Goal: Task Accomplishment & Management: Complete application form

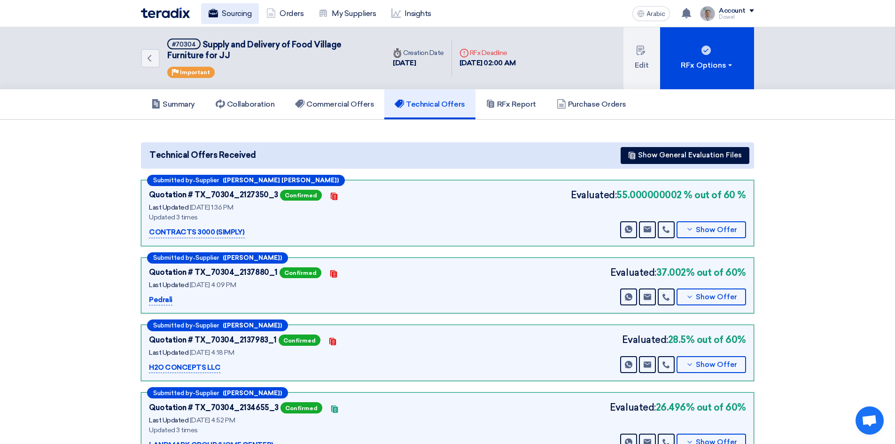
click at [239, 6] on link "Sourcing" at bounding box center [230, 13] width 58 height 21
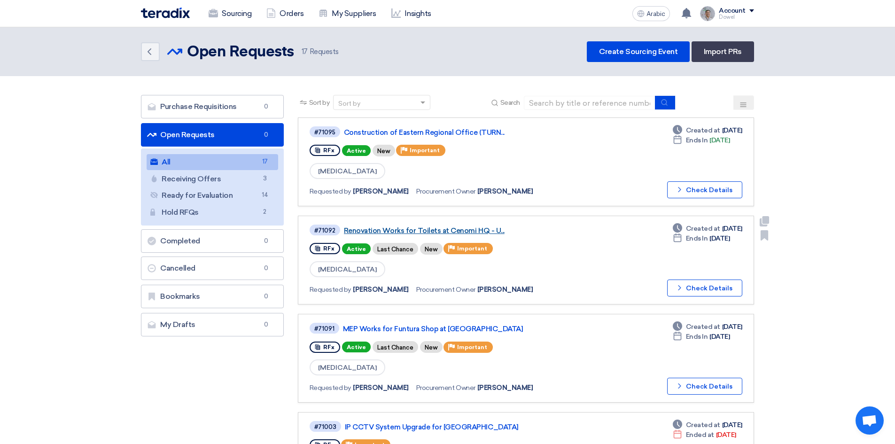
click at [427, 229] on font "Renovation Works for Toilets at Cenomi HQ - U..." at bounding box center [424, 230] width 161 height 8
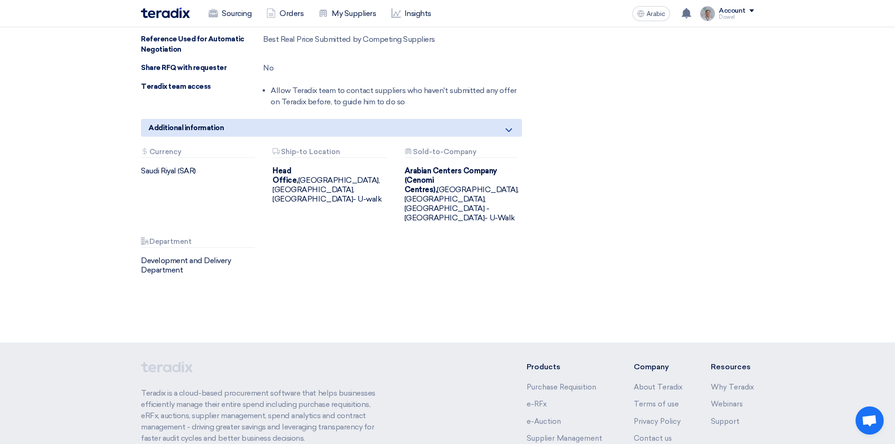
scroll to position [945, 0]
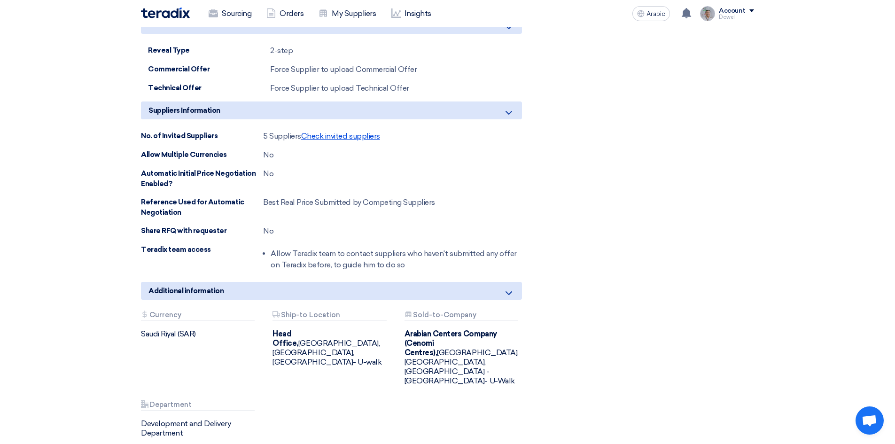
click at [347, 132] on font "Check invited suppliers" at bounding box center [340, 136] width 79 height 9
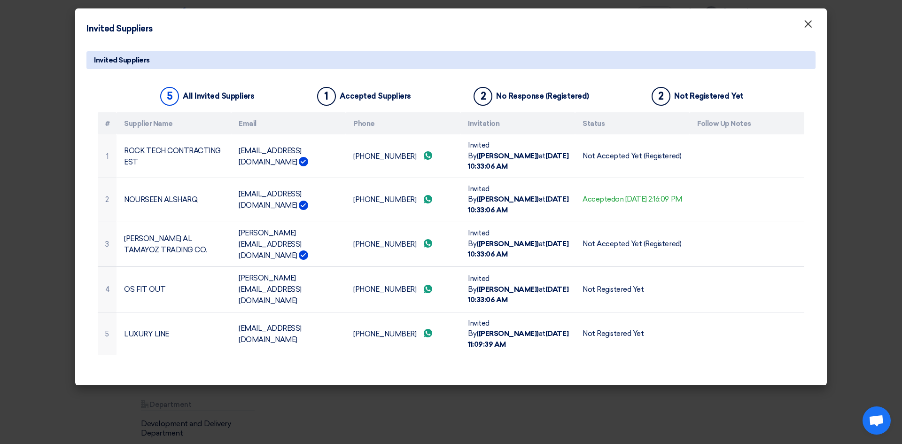
drag, startPoint x: 810, startPoint y: 27, endPoint x: 809, endPoint y: 97, distance: 69.5
click at [810, 27] on font "×" at bounding box center [807, 26] width 9 height 19
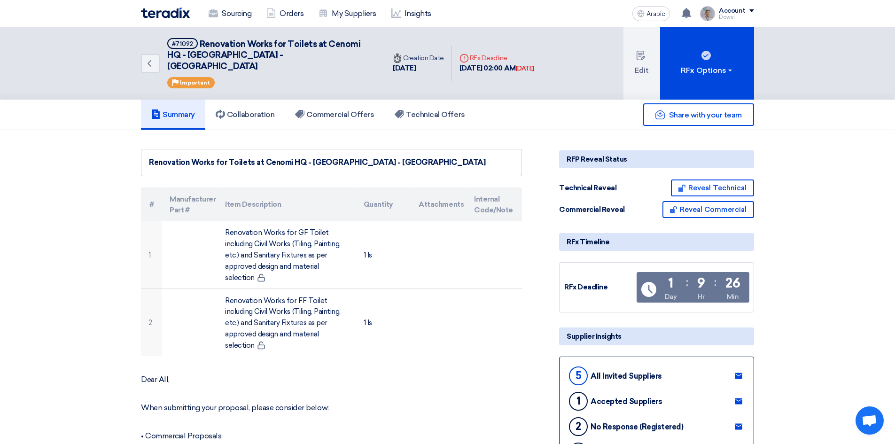
scroll to position [0, 0]
click at [230, 15] on font "Sourcing" at bounding box center [237, 13] width 30 height 9
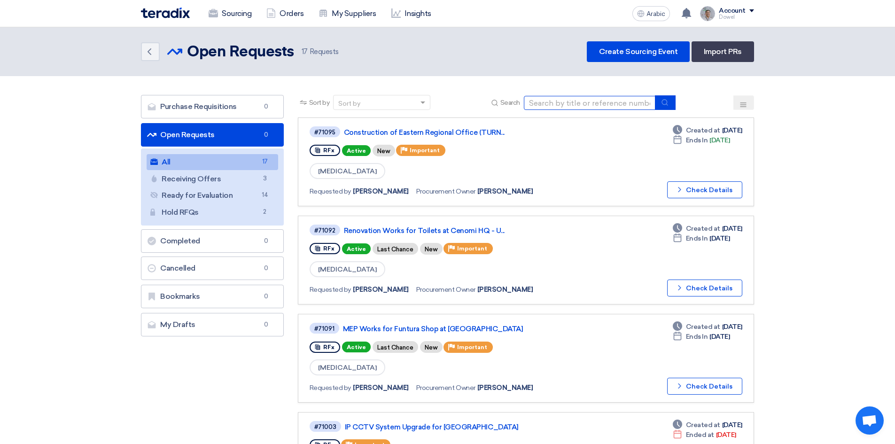
click at [552, 104] on input at bounding box center [590, 103] width 132 height 14
type input "customer"
click at [666, 104] on use "submit" at bounding box center [664, 102] width 6 height 6
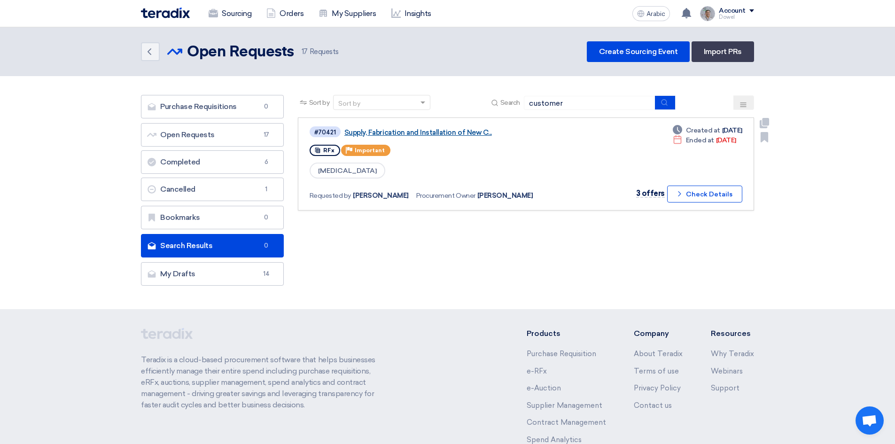
click at [435, 130] on font "Supply, Fabrication and Installation of New C..." at bounding box center [417, 132] width 147 height 8
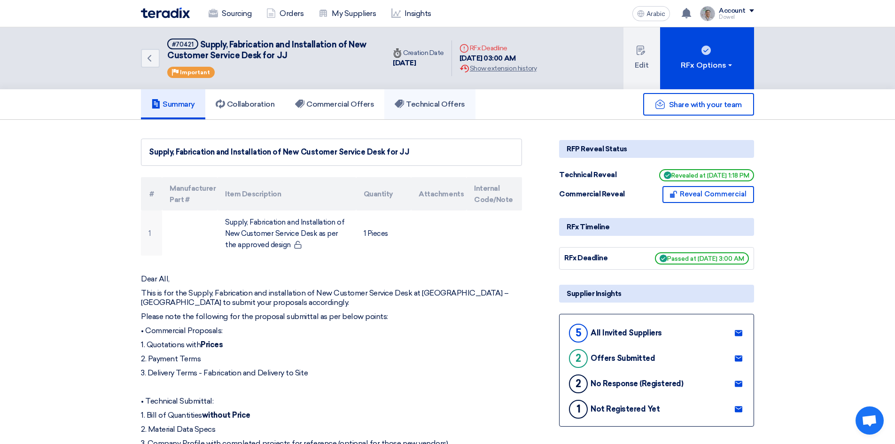
click at [429, 104] on font "Technical Offers" at bounding box center [435, 104] width 59 height 9
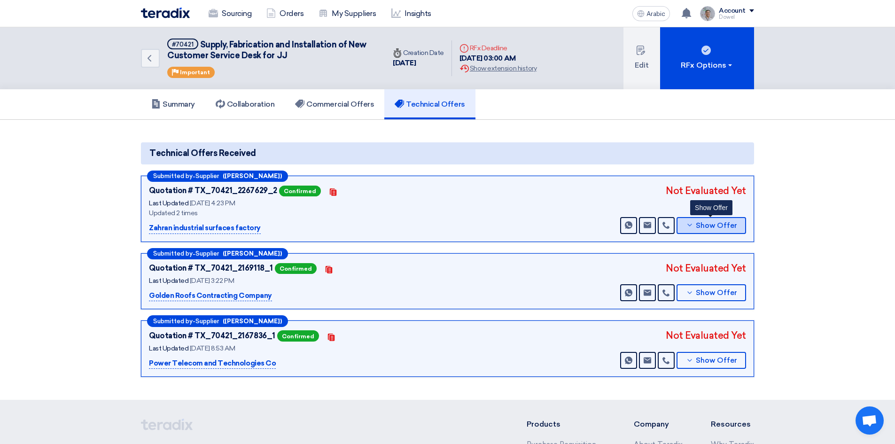
click at [708, 219] on button "Show Offer" at bounding box center [711, 225] width 70 height 17
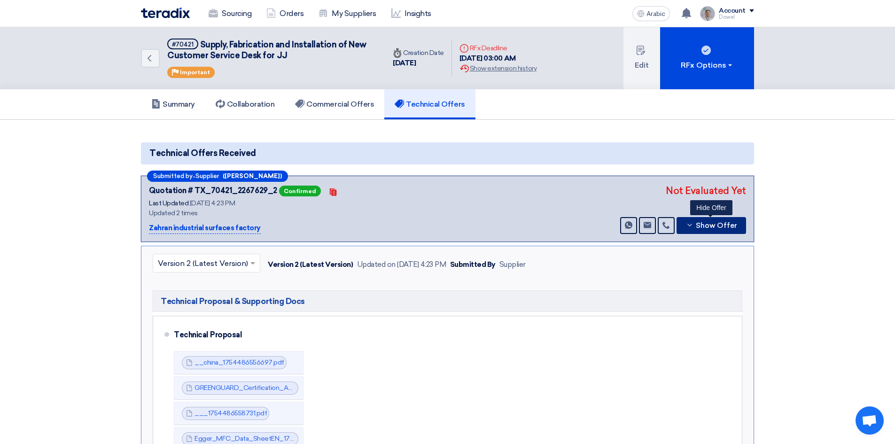
click at [718, 227] on font "Show Offer" at bounding box center [716, 225] width 41 height 8
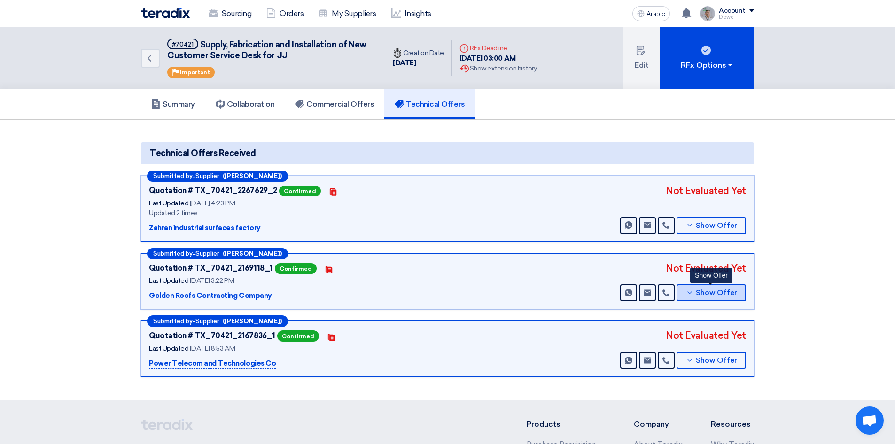
click at [700, 292] on font "Show Offer" at bounding box center [716, 292] width 41 height 8
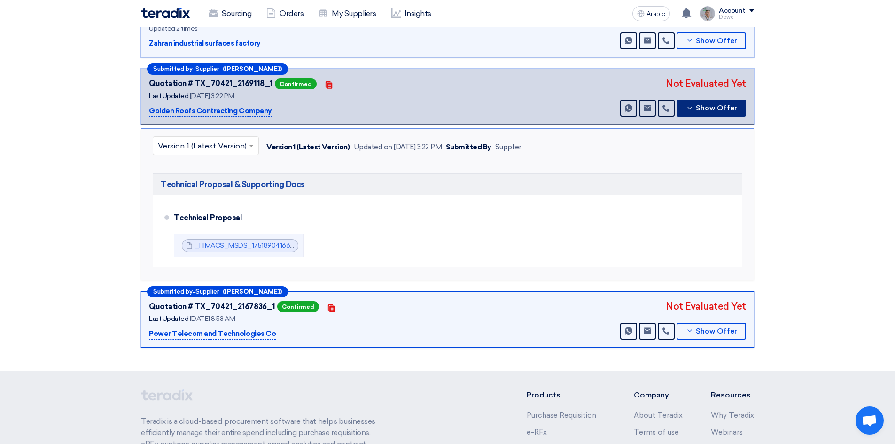
scroll to position [188, 0]
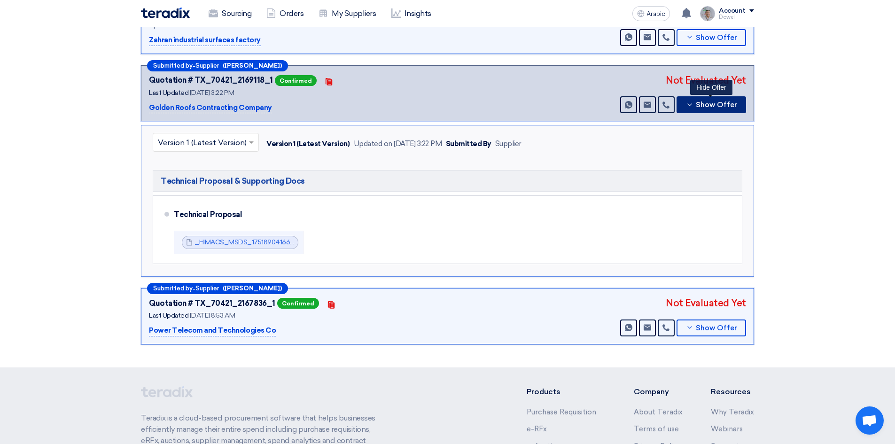
click at [709, 104] on font "Show Offer" at bounding box center [716, 105] width 41 height 8
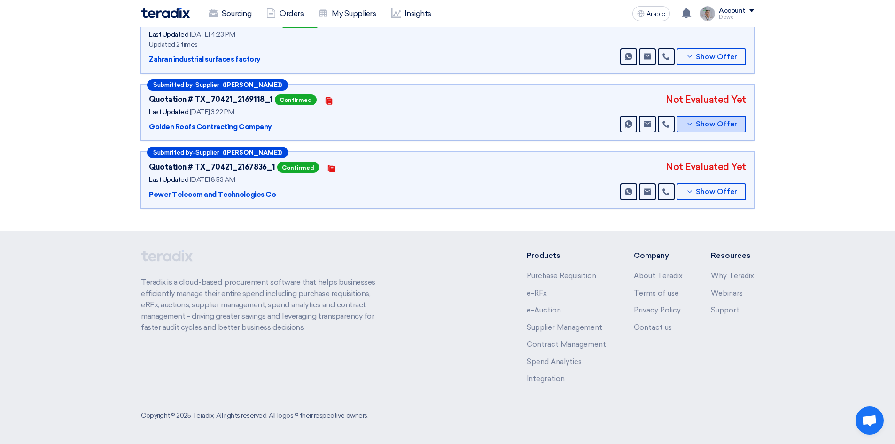
scroll to position [169, 0]
click at [703, 192] on font "Show Offer" at bounding box center [716, 191] width 41 height 8
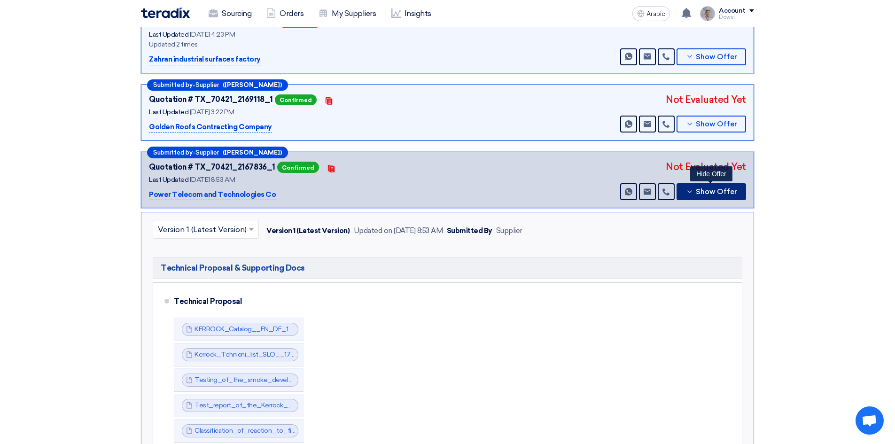
click at [718, 195] on font "Show Offer" at bounding box center [716, 191] width 41 height 8
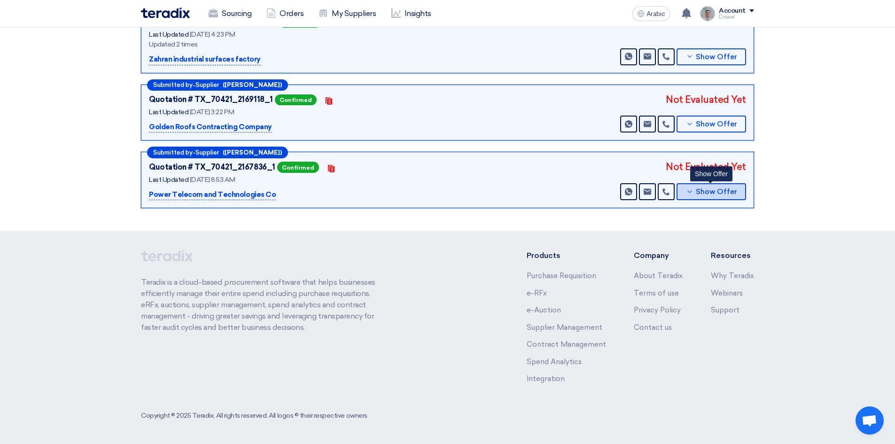
scroll to position [0, 0]
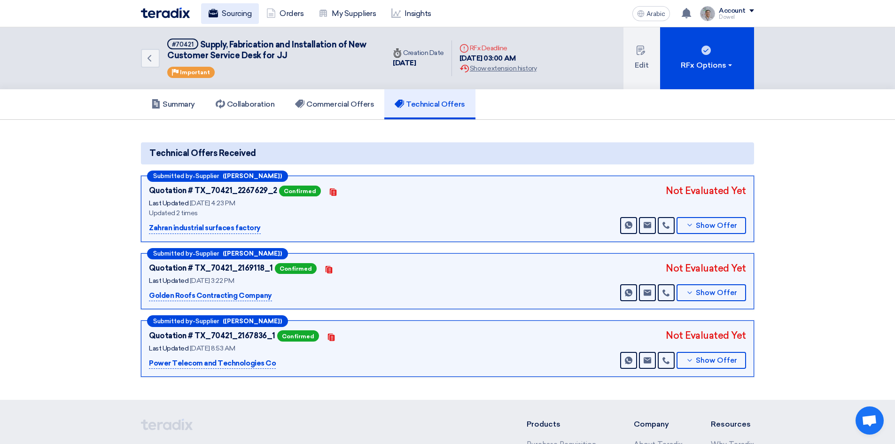
click at [226, 11] on font "Sourcing" at bounding box center [237, 13] width 30 height 9
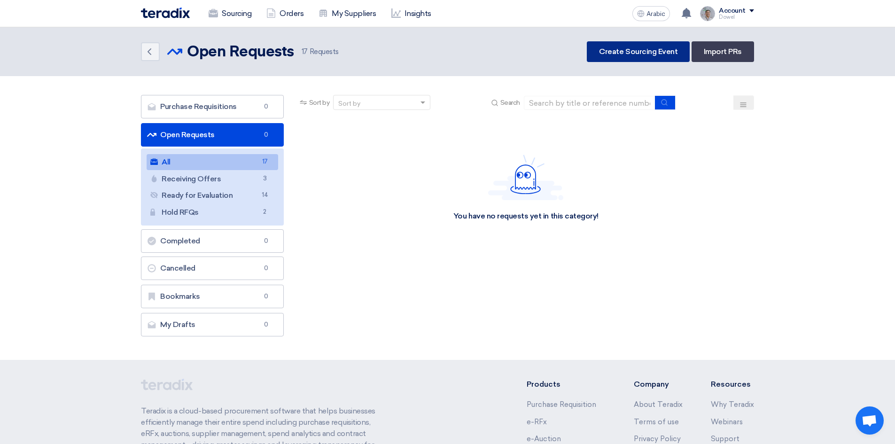
click at [618, 55] on font "Create Sourcing Event" at bounding box center [638, 51] width 78 height 9
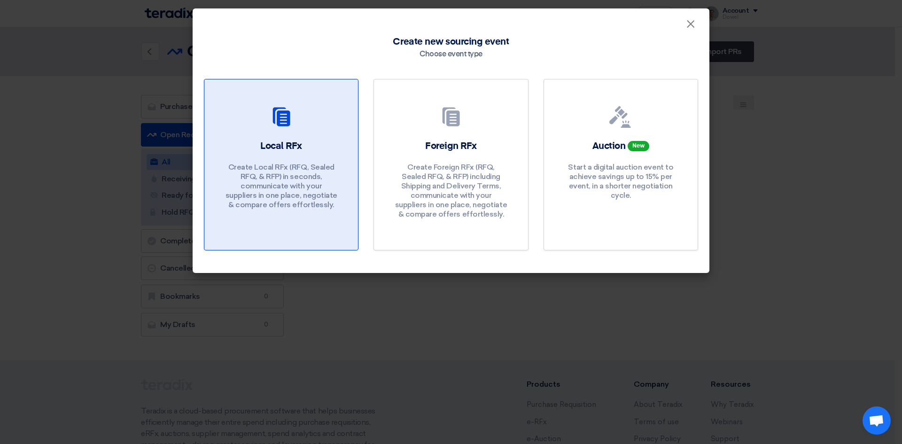
click at [282, 147] on font "Local RFx" at bounding box center [281, 145] width 42 height 9
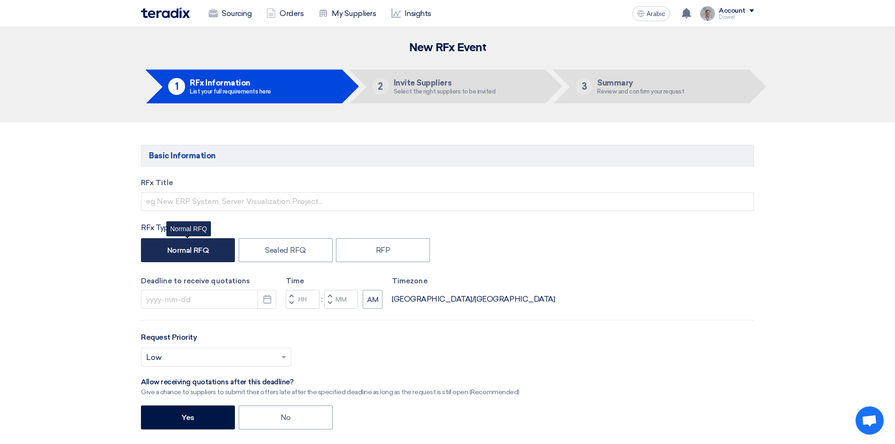
click at [191, 253] on font "Normal RFQ" at bounding box center [187, 250] width 41 height 9
click at [173, 252] on input "Normal RFQ" at bounding box center [170, 249] width 6 height 6
click at [267, 299] on icon "Pick a date" at bounding box center [267, 298] width 9 height 9
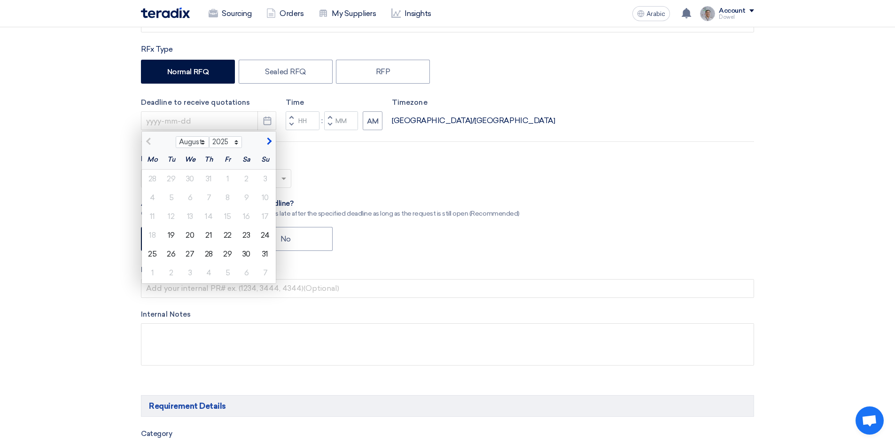
scroll to position [188, 0]
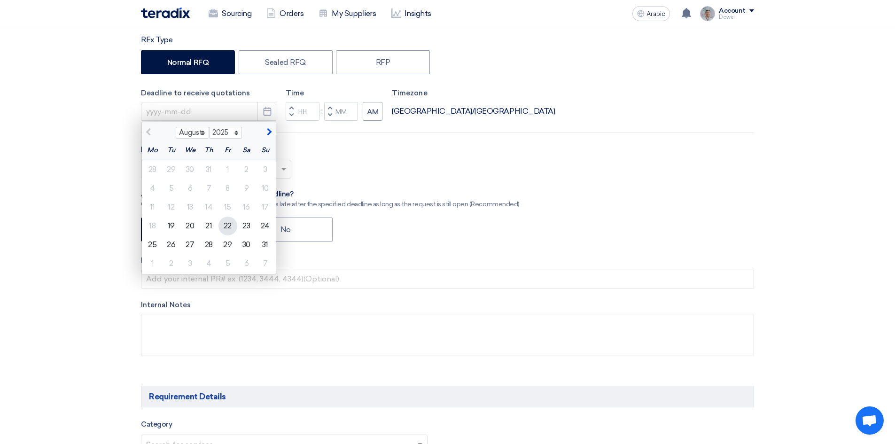
click at [230, 226] on font "22" at bounding box center [228, 225] width 8 height 9
type input "8/22/2025"
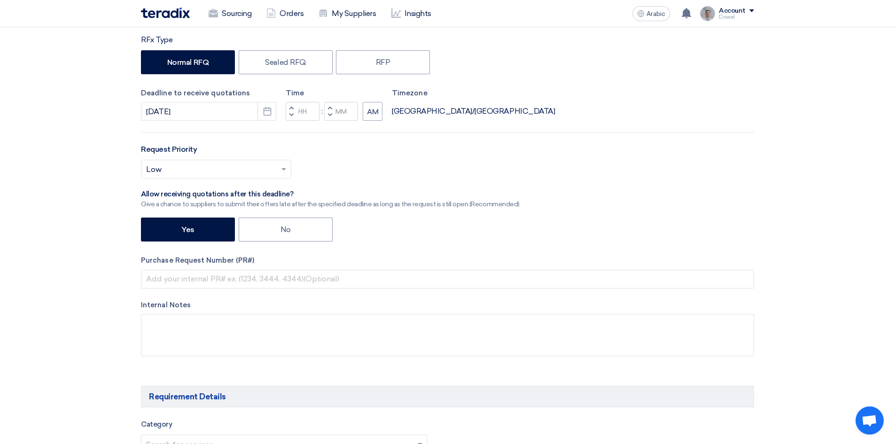
click at [291, 108] on span "button" at bounding box center [291, 108] width 3 height 6
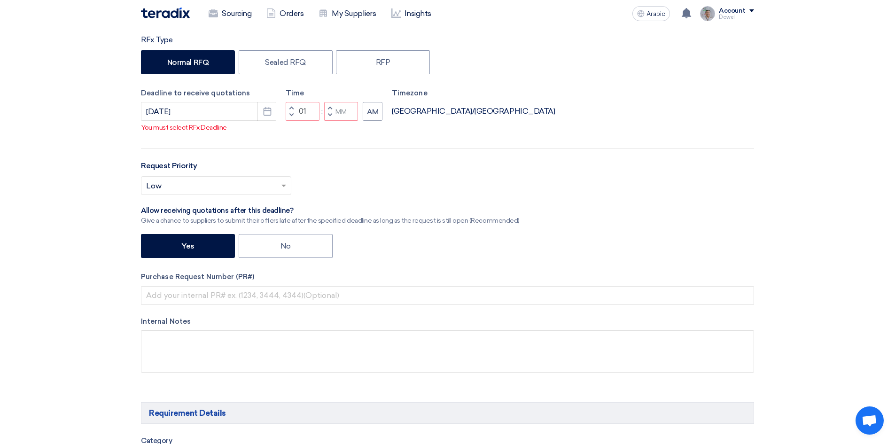
click at [291, 112] on span "button" at bounding box center [291, 115] width 3 height 6
click at [291, 108] on span "button" at bounding box center [291, 108] width 3 height 6
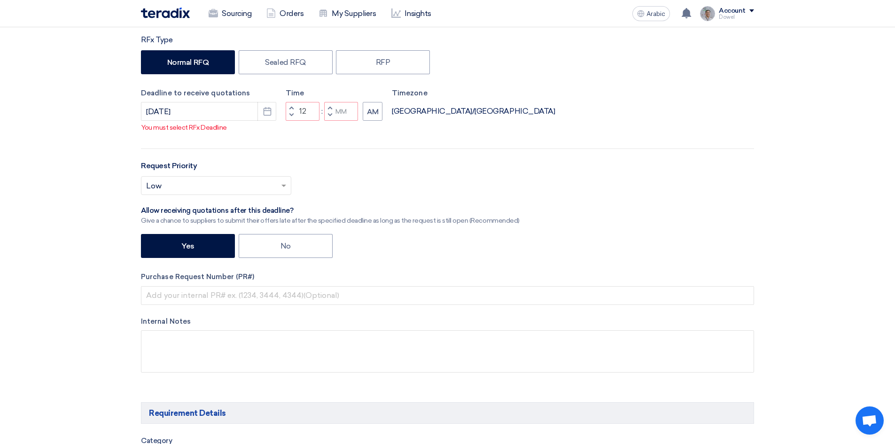
click at [291, 108] on span "button" at bounding box center [291, 108] width 3 height 6
click at [333, 113] on button "Decrement minutes" at bounding box center [329, 115] width 11 height 12
type input "01"
type input "59"
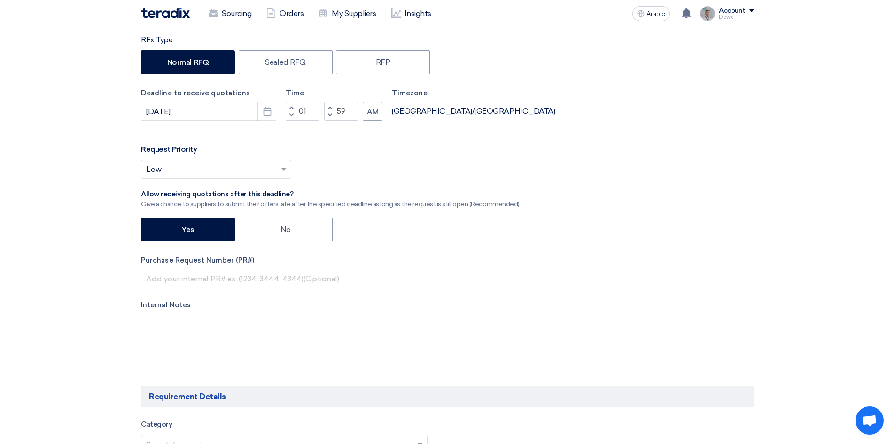
click at [328, 105] on button "Increment minutes" at bounding box center [329, 108] width 11 height 12
type input "02"
type input "00"
click at [378, 114] on font "AM" at bounding box center [373, 112] width 12 height 8
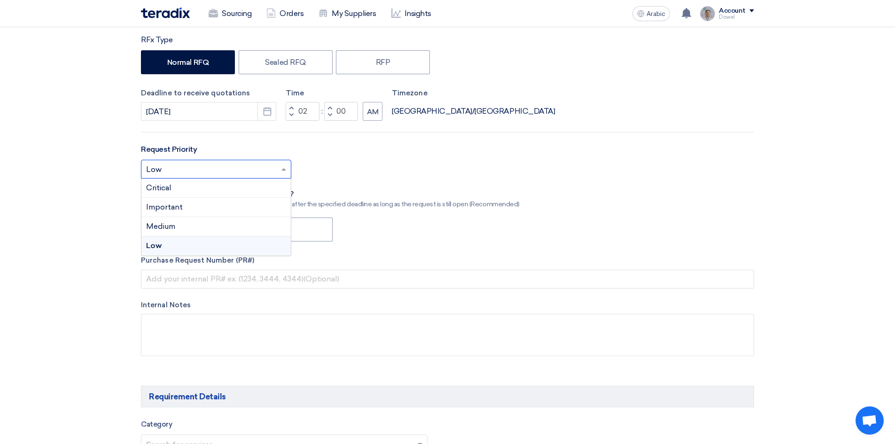
drag, startPoint x: 224, startPoint y: 164, endPoint x: 219, endPoint y: 178, distance: 15.0
click at [224, 165] on input "text" at bounding box center [211, 170] width 131 height 15
click at [194, 207] on div "Important" at bounding box center [215, 207] width 149 height 19
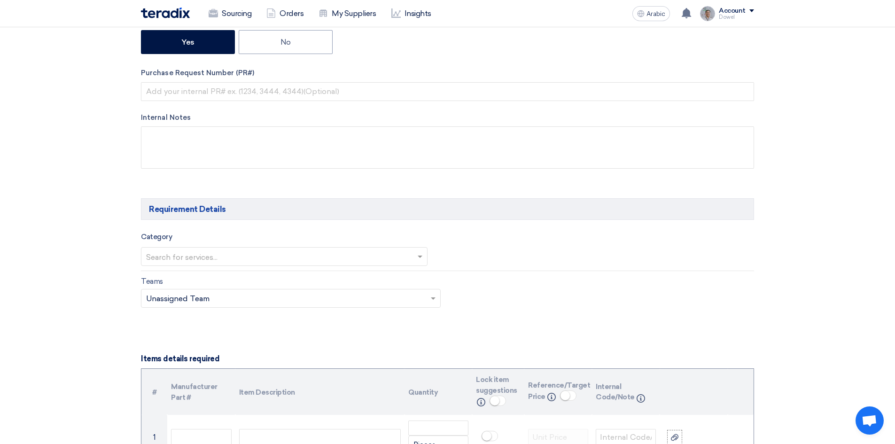
scroll to position [376, 0]
click at [200, 255] on input "text" at bounding box center [279, 256] width 267 height 15
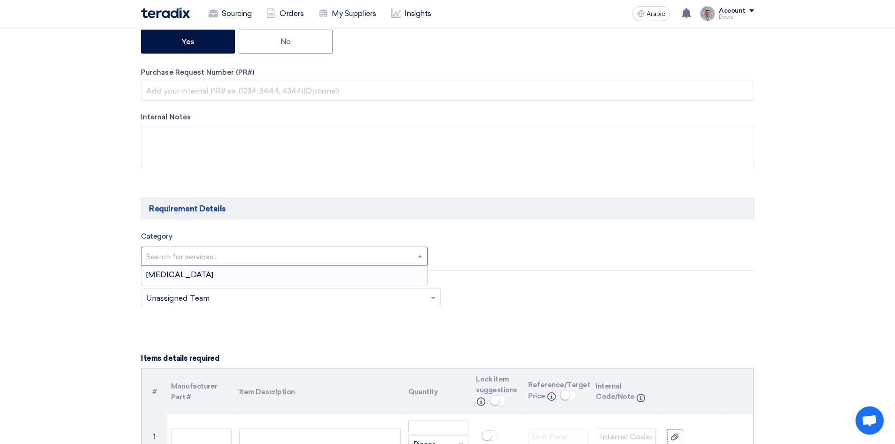
click at [186, 276] on div "[MEDICAL_DATA]" at bounding box center [284, 274] width 286 height 19
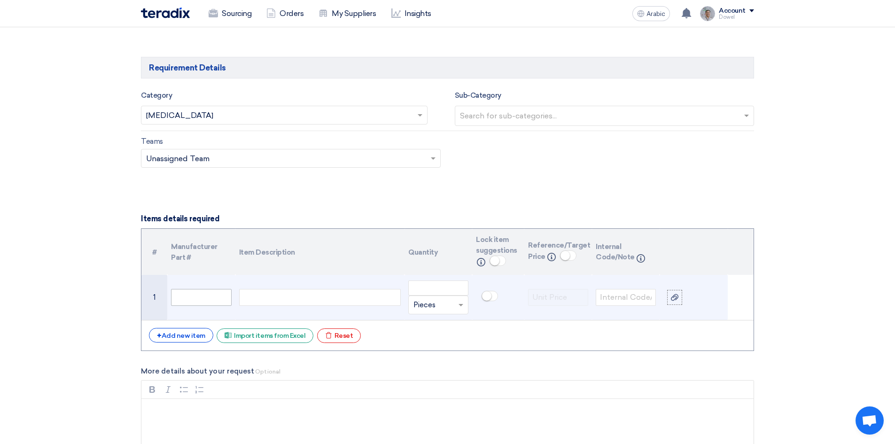
scroll to position [658, 0]
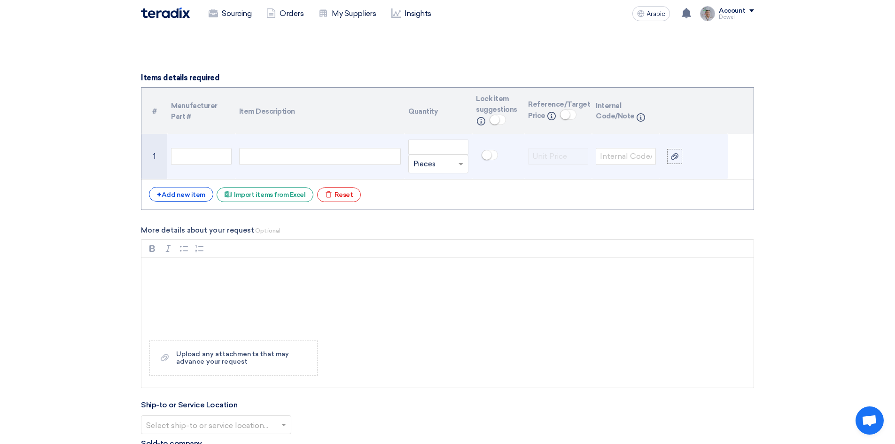
click at [276, 161] on div at bounding box center [320, 156] width 162 height 17
paste div
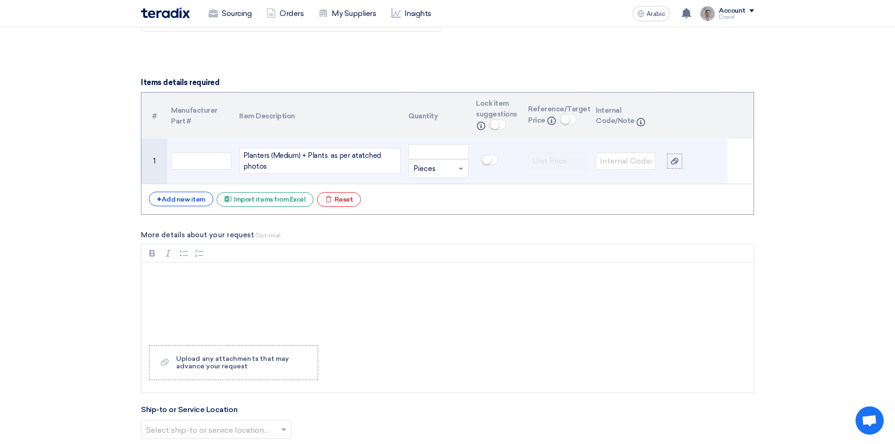
click at [359, 156] on div "Planters (Medium) + Plants as per atatched photos" at bounding box center [320, 161] width 162 height 26
click at [428, 152] on input "number" at bounding box center [438, 151] width 60 height 15
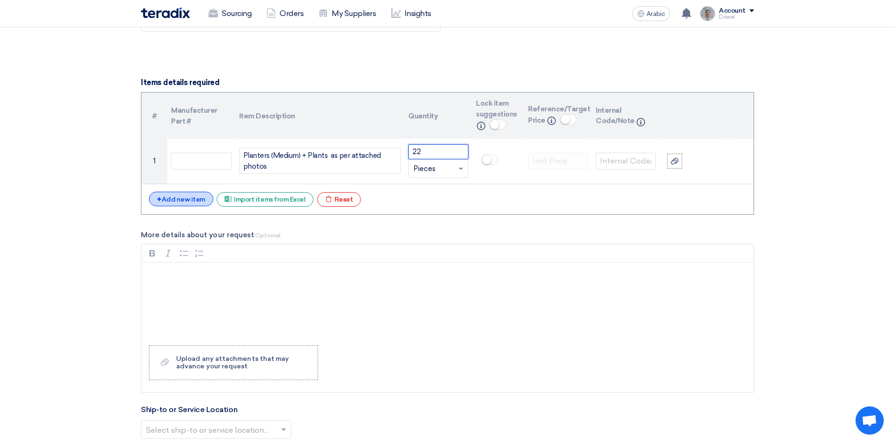
type input "22"
click at [187, 201] on font "Add new item" at bounding box center [184, 199] width 44 height 8
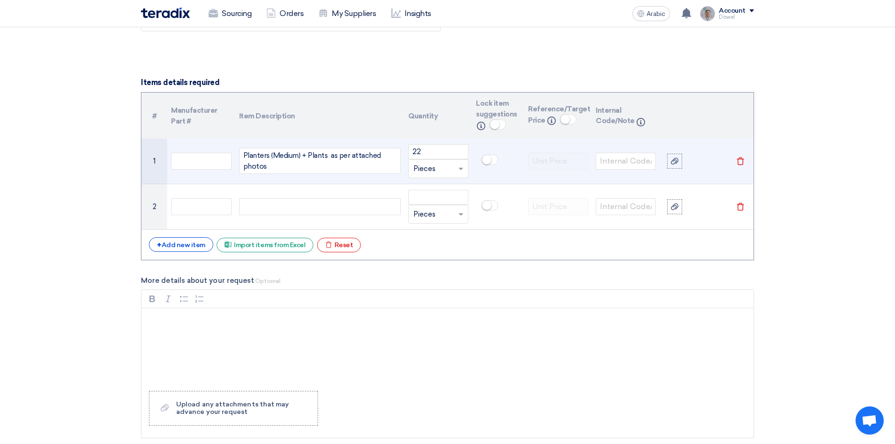
click at [306, 155] on div "Planters (Medium) + Plants as per attached photos" at bounding box center [320, 161] width 162 height 26
drag, startPoint x: 306, startPoint y: 154, endPoint x: 325, endPoint y: 155, distance: 19.8
click at [325, 156] on div "Planters (Medium) + Plants as per attached photos" at bounding box center [320, 161] width 162 height 26
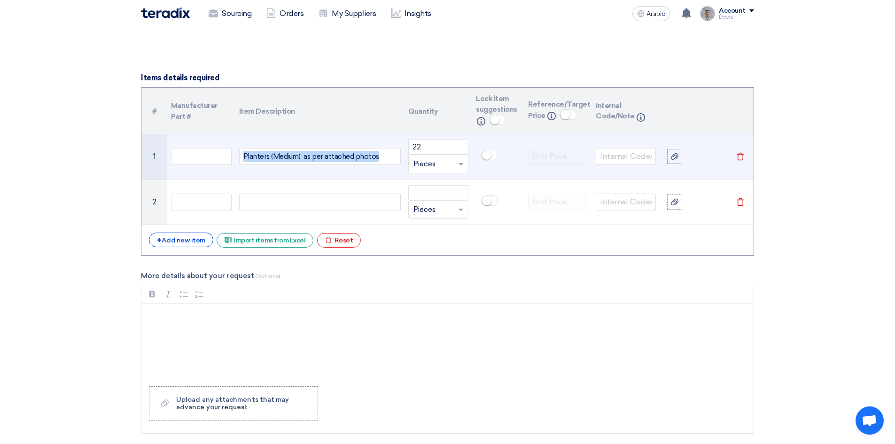
drag, startPoint x: 243, startPoint y: 156, endPoint x: 393, endPoint y: 161, distance: 149.4
click at [393, 161] on div "Planters (Medium) as per attached photos" at bounding box center [320, 156] width 162 height 17
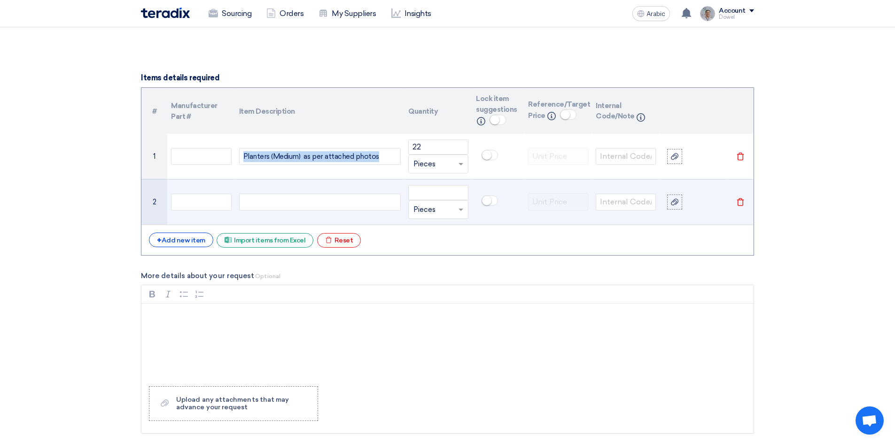
copy div "Planters (Medium) as per attached photos"
click at [256, 205] on div at bounding box center [320, 202] width 162 height 17
paste div
drag, startPoint x: 302, startPoint y: 201, endPoint x: 189, endPoint y: 197, distance: 112.8
click at [189, 197] on tr "2 Planters (Medium) as per attached photos Unit × Pieces Delete" at bounding box center [447, 202] width 612 height 46
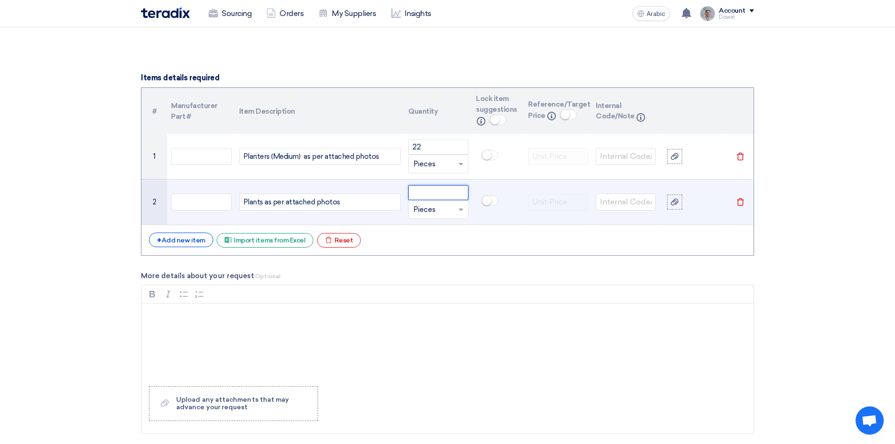
click at [424, 191] on input "number" at bounding box center [438, 192] width 60 height 15
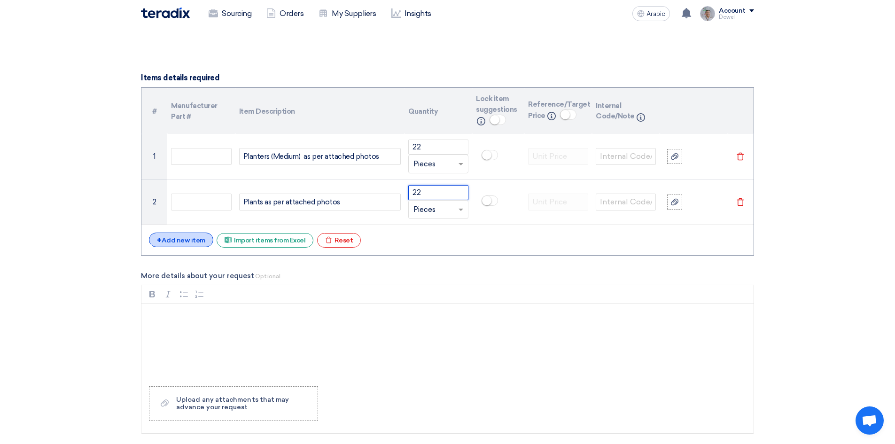
type input "22"
click at [200, 240] on font "Add new item" at bounding box center [184, 240] width 44 height 8
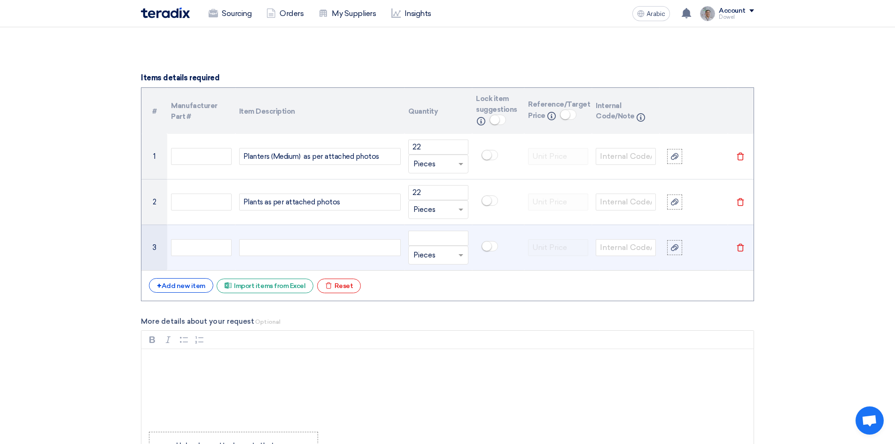
click at [289, 248] on div at bounding box center [320, 247] width 162 height 17
paste div
click at [431, 239] on input "number" at bounding box center [438, 238] width 60 height 15
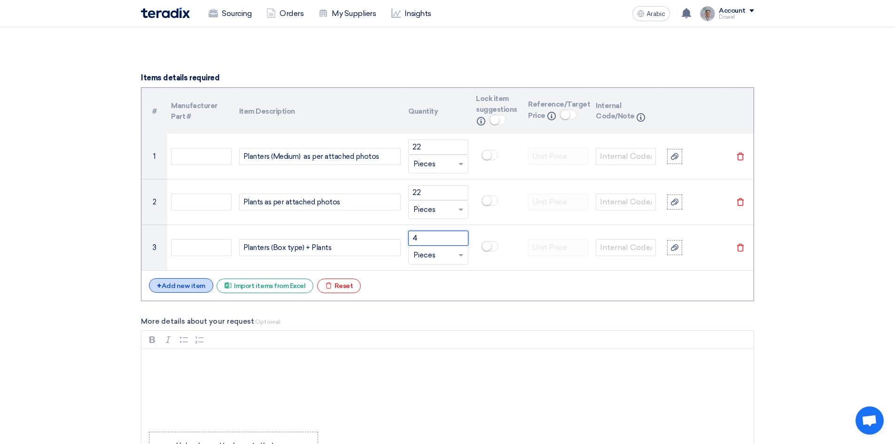
type input "4"
click at [186, 287] on font "Add new item" at bounding box center [184, 286] width 44 height 8
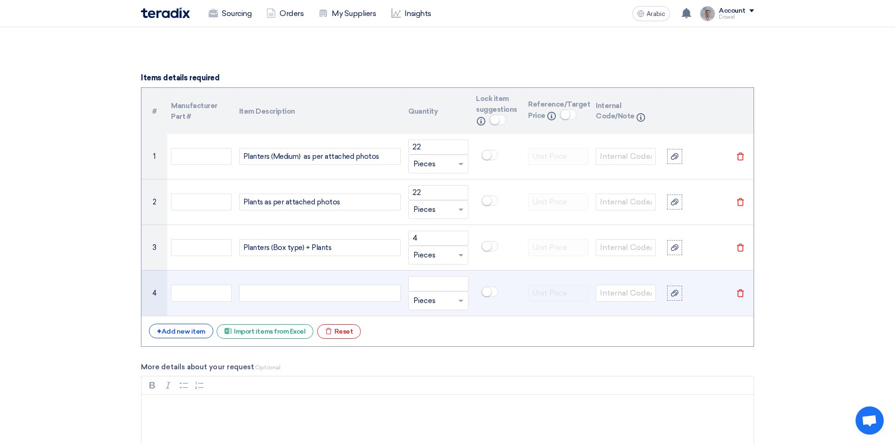
click at [260, 293] on div at bounding box center [320, 293] width 162 height 17
paste div
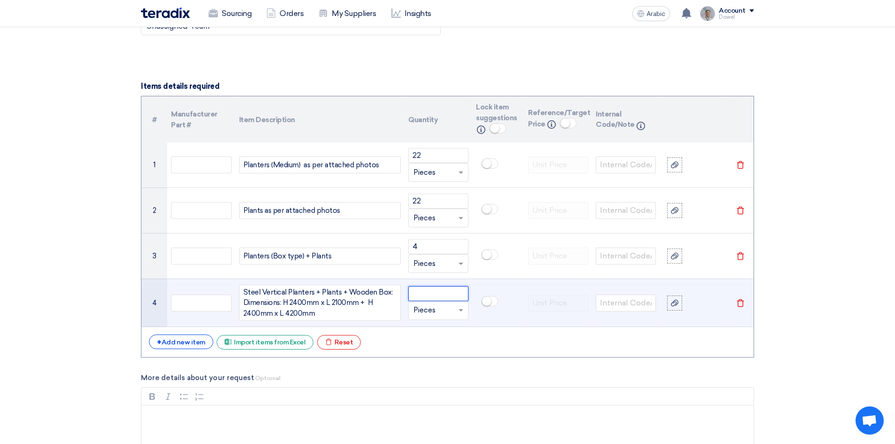
click at [428, 294] on input "number" at bounding box center [438, 293] width 60 height 15
drag, startPoint x: 422, startPoint y: 294, endPoint x: 391, endPoint y: 288, distance: 31.5
click at [391, 288] on tr "4 Steel Vertical Planters + Plants + Wooden Box: Dimensions: H 2400mm x L 2100m…" at bounding box center [447, 303] width 612 height 48
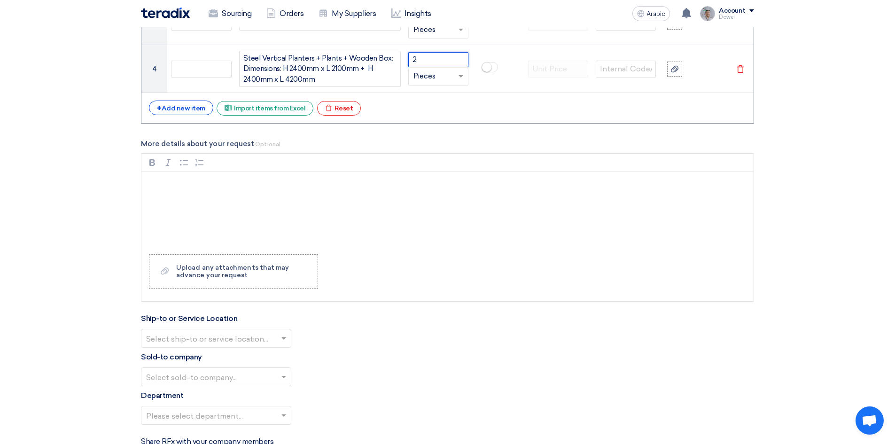
scroll to position [884, 0]
type input "2"
click at [273, 341] on input "text" at bounding box center [211, 338] width 131 height 15
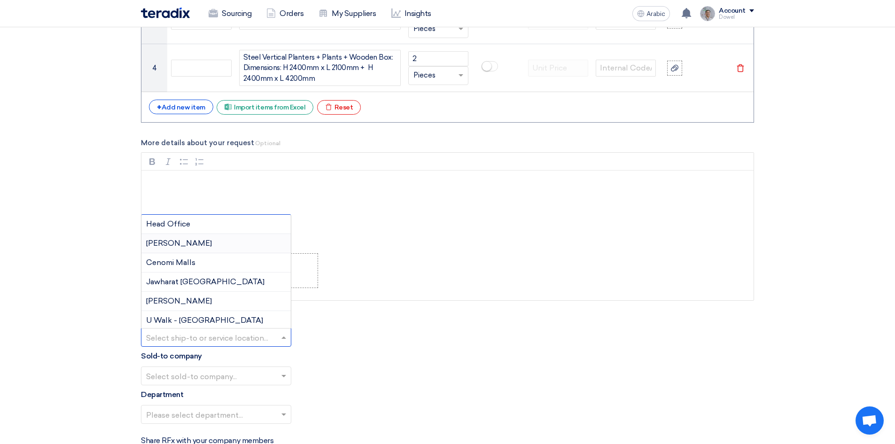
click at [203, 242] on font "Jawharat Jeddah" at bounding box center [179, 243] width 66 height 9
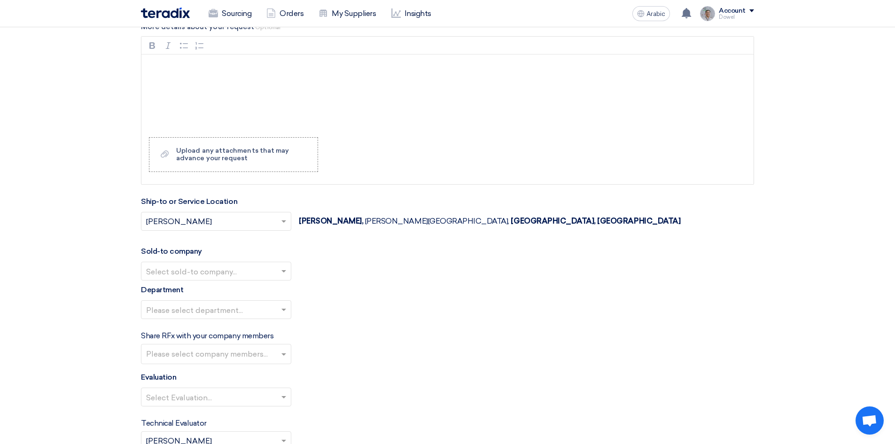
scroll to position [1025, 0]
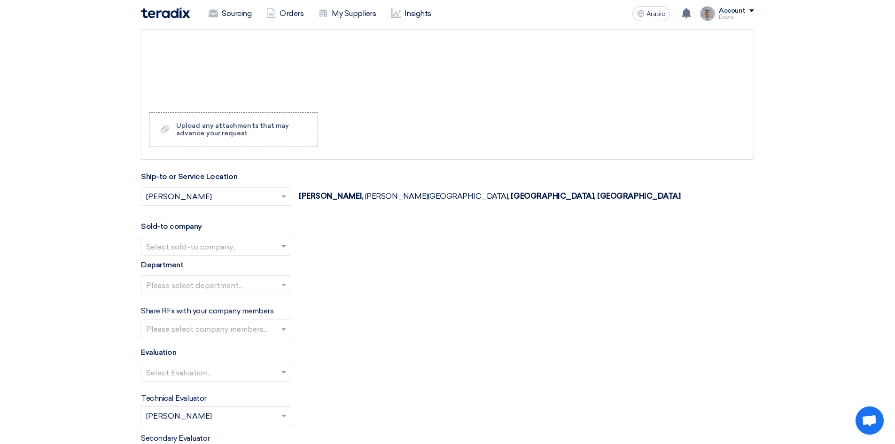
click at [219, 245] on input "text" at bounding box center [211, 247] width 131 height 15
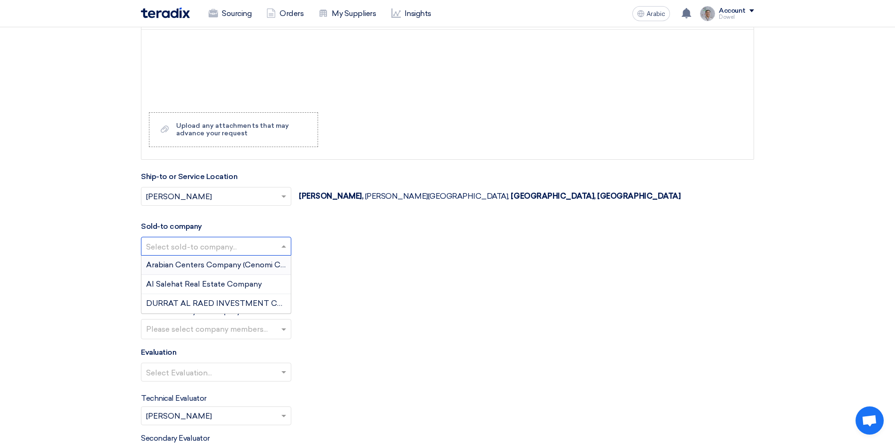
click at [193, 264] on font "Arabian Centers Company (Cenomi Centres)" at bounding box center [225, 264] width 159 height 9
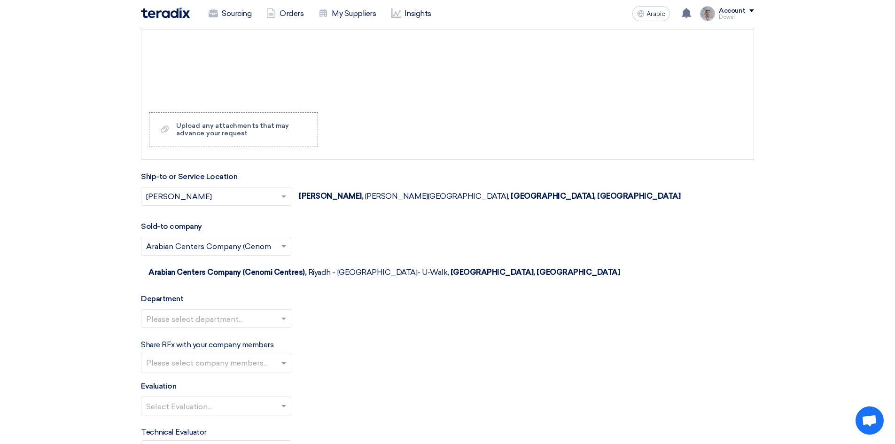
click at [186, 312] on input "text" at bounding box center [211, 319] width 131 height 15
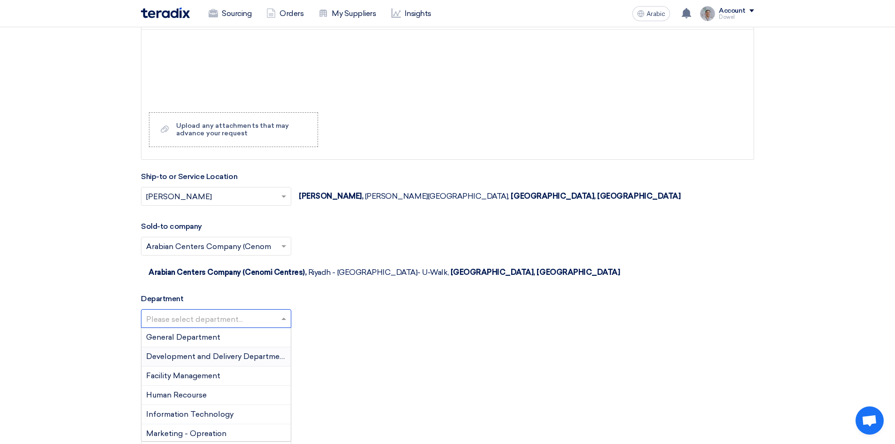
click at [198, 352] on font "Development and Delivery Department" at bounding box center [216, 356] width 141 height 9
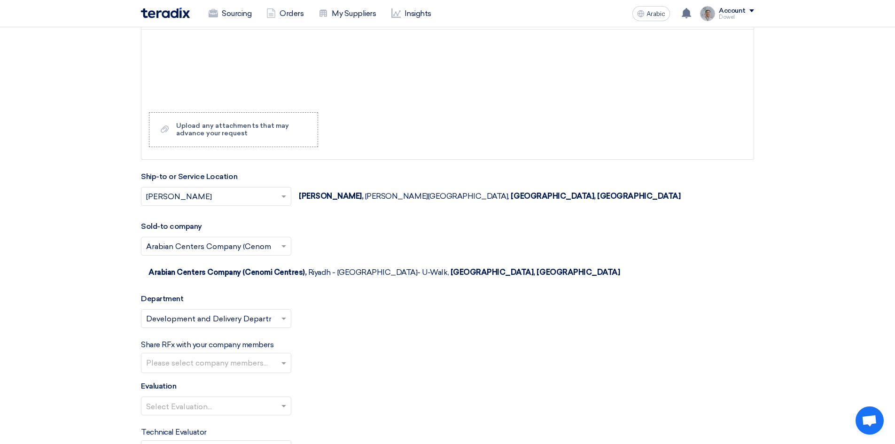
click at [229, 356] on input "text" at bounding box center [217, 363] width 142 height 15
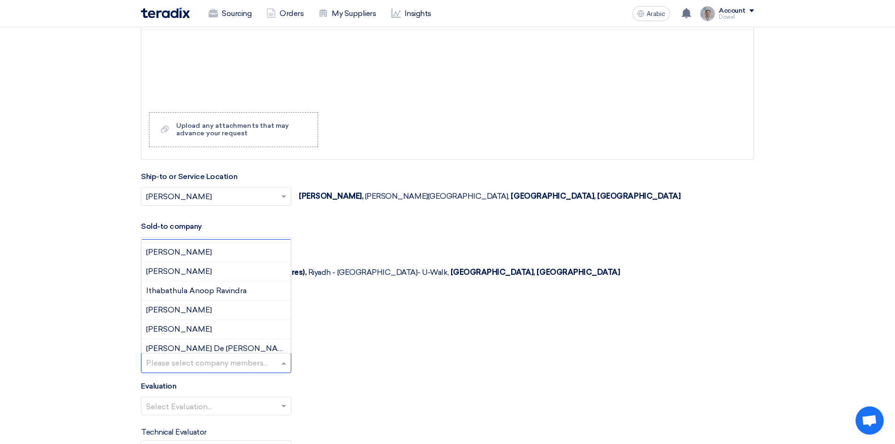
scroll to position [282, 0]
click at [197, 324] on div "John Mark De Jose" at bounding box center [215, 333] width 149 height 19
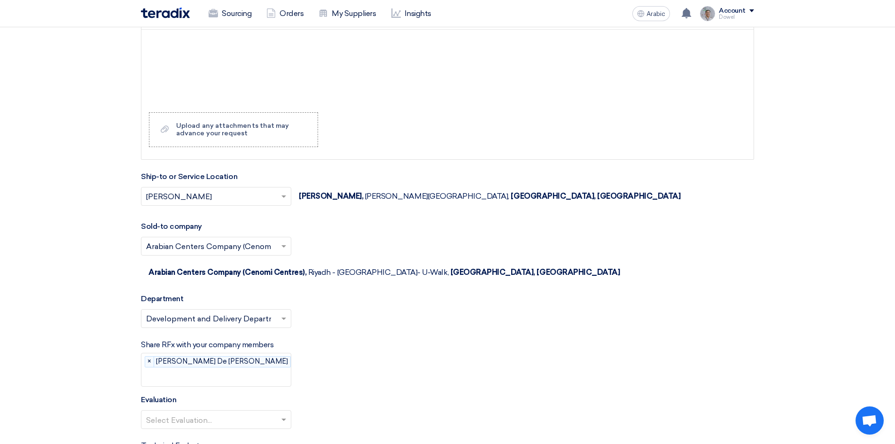
click at [233, 370] on input "text" at bounding box center [224, 377] width 156 height 15
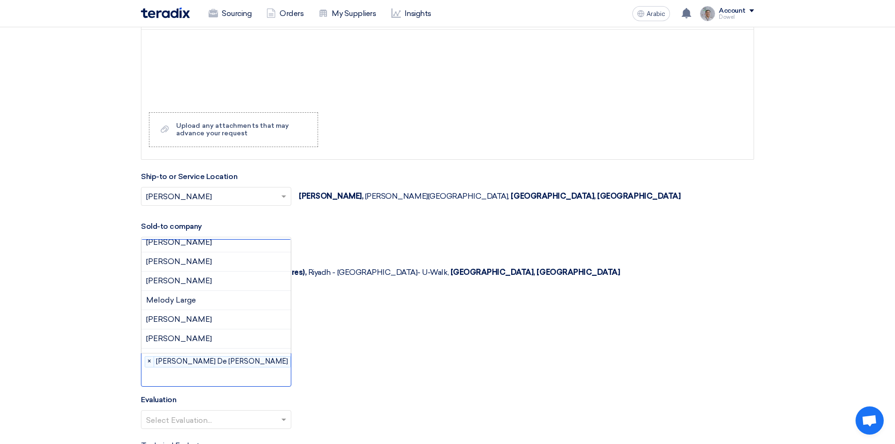
scroll to position [421, 0]
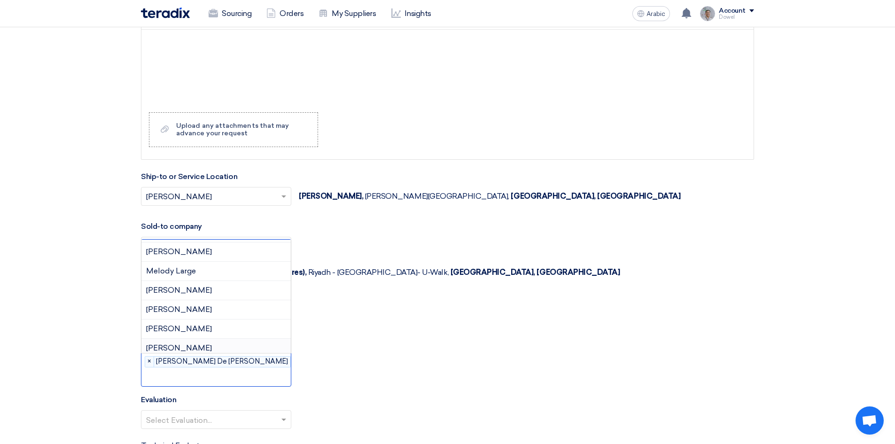
click at [210, 343] on font "Mohammed Mousa" at bounding box center [179, 347] width 66 height 9
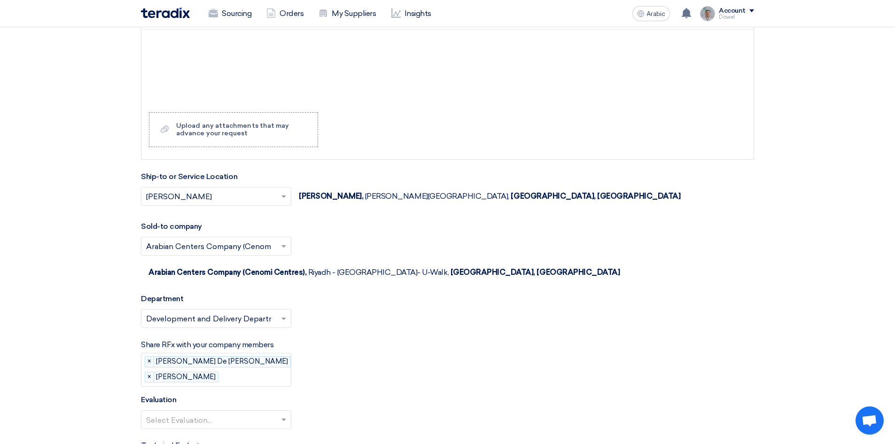
click at [237, 353] on div "Please select company members... × John Mark De Jose × Mohammed Mousa" at bounding box center [217, 369] width 152 height 33
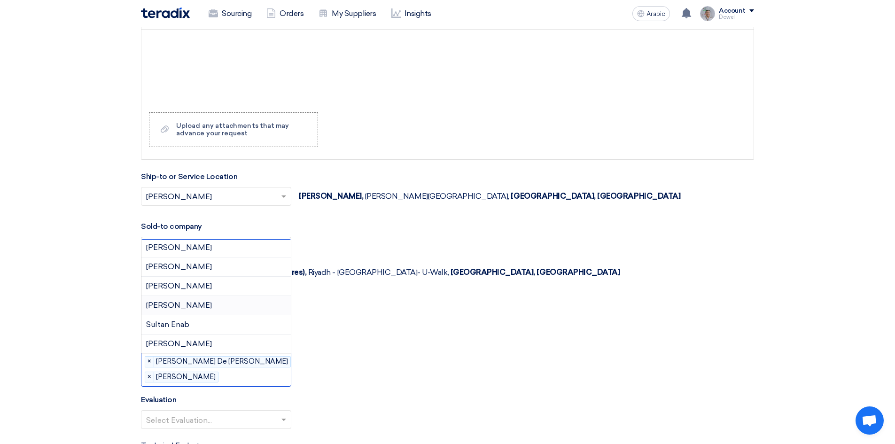
scroll to position [619, 0]
click at [189, 242] on font "Raed Akkelah" at bounding box center [179, 246] width 66 height 9
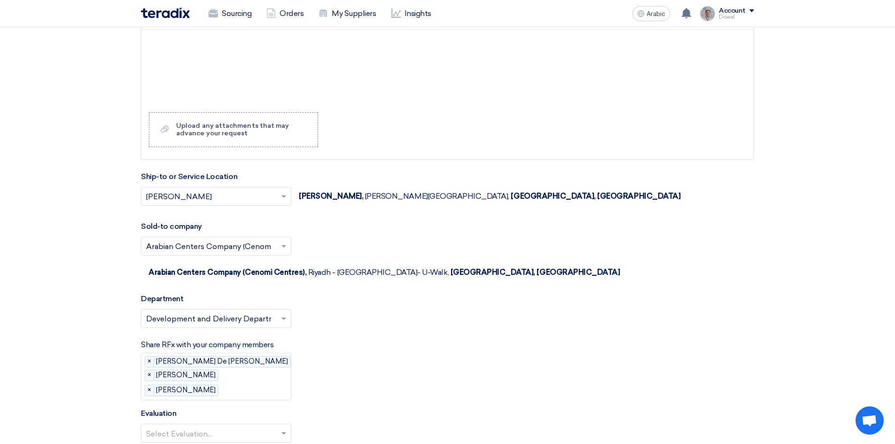
click at [229, 383] on input "text" at bounding box center [262, 390] width 80 height 15
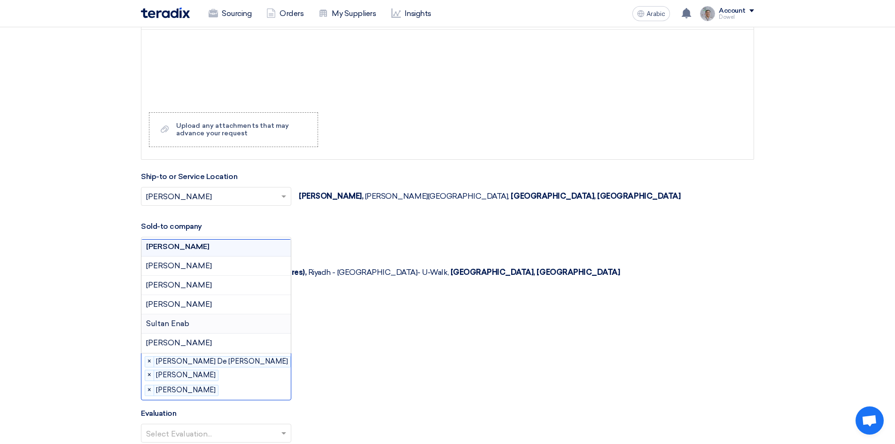
drag, startPoint x: 211, startPoint y: 302, endPoint x: 212, endPoint y: 312, distance: 10.8
click at [211, 314] on div "Sultan Enab" at bounding box center [215, 323] width 149 height 19
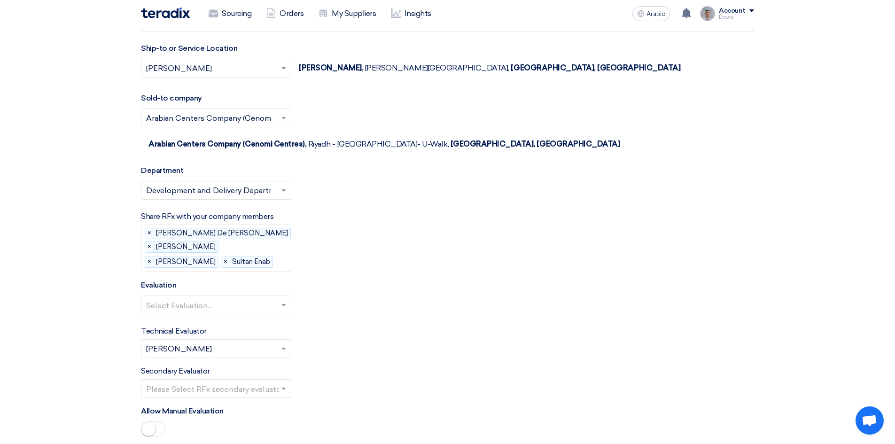
scroll to position [1213, 0]
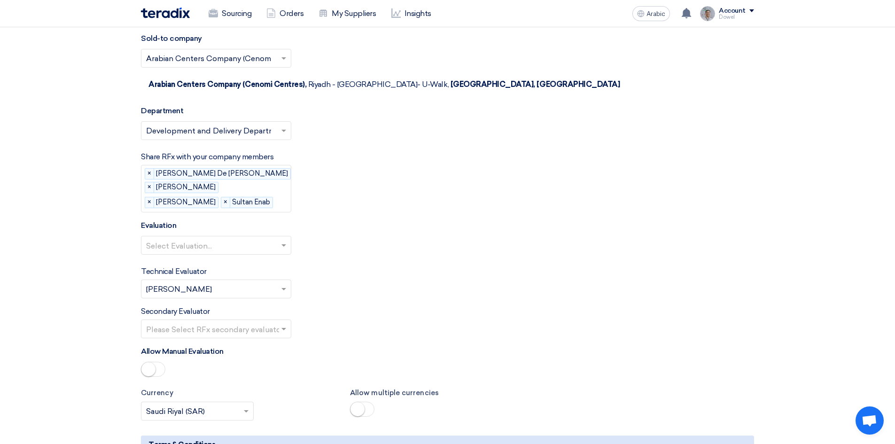
click at [227, 238] on input "text" at bounding box center [211, 245] width 131 height 15
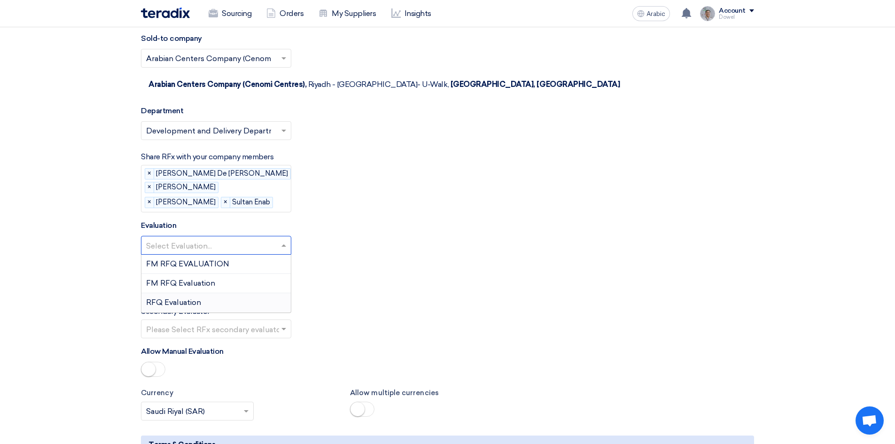
click at [222, 293] on div "RFQ Evaluation" at bounding box center [215, 302] width 149 height 19
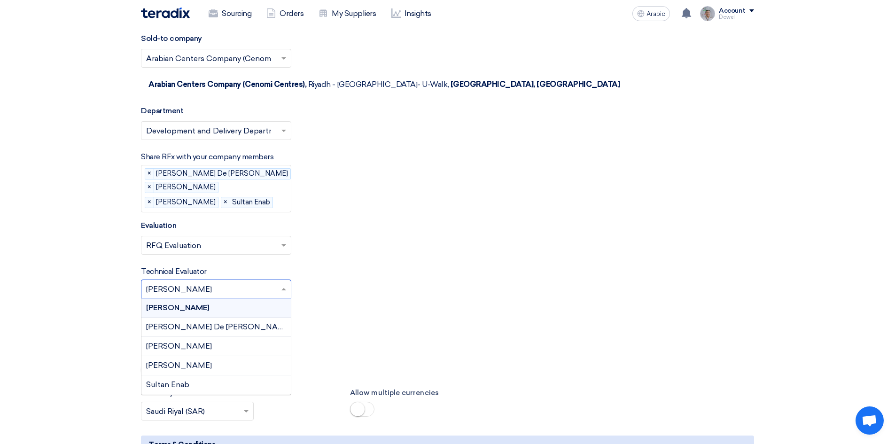
click at [225, 282] on input "text" at bounding box center [211, 289] width 131 height 15
click at [215, 322] on font "John Mark De Jose" at bounding box center [219, 326] width 146 height 9
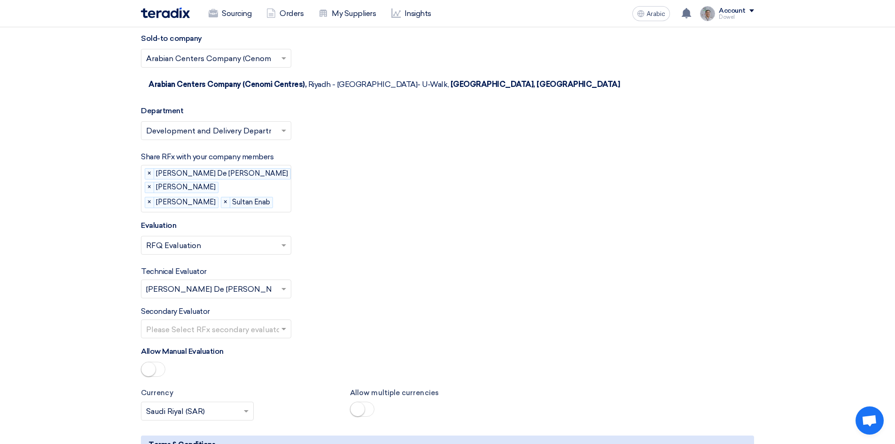
click at [215, 322] on input "text" at bounding box center [211, 329] width 131 height 15
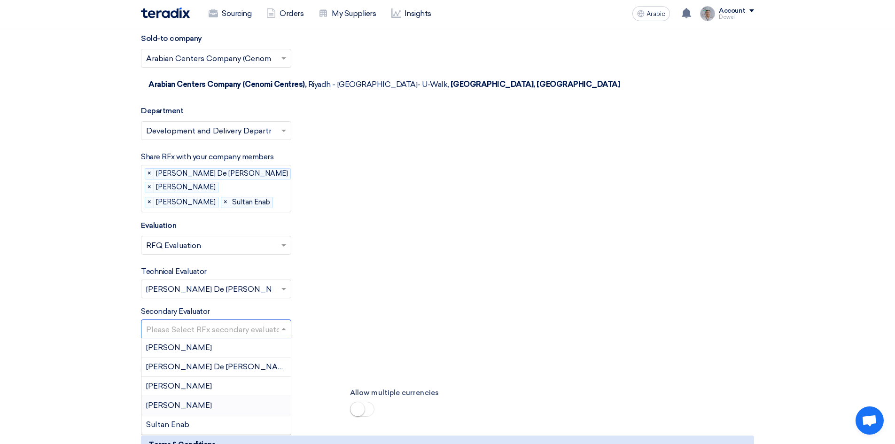
click at [200, 396] on div "Raed Akkelah" at bounding box center [215, 405] width 149 height 19
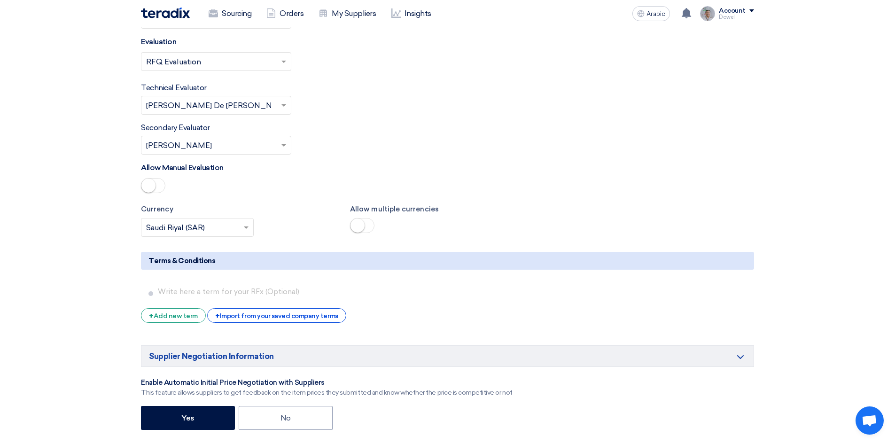
scroll to position [1401, 0]
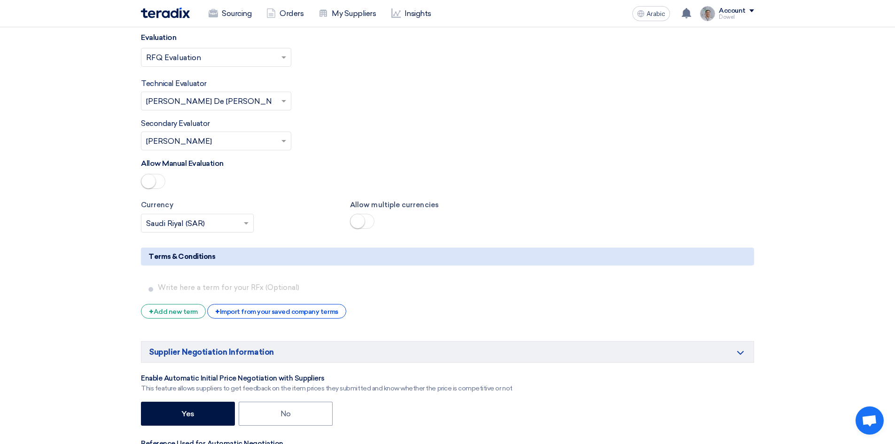
click at [158, 174] on span at bounding box center [153, 181] width 24 height 15
click at [149, 174] on span at bounding box center [153, 181] width 24 height 15
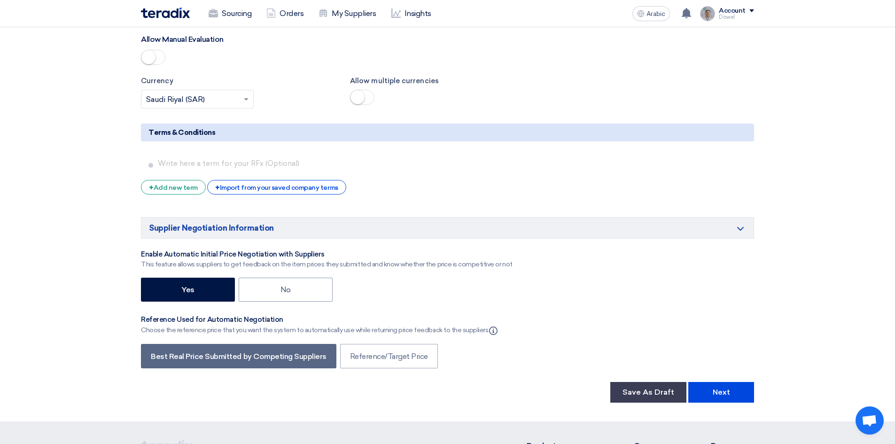
scroll to position [1542, 0]
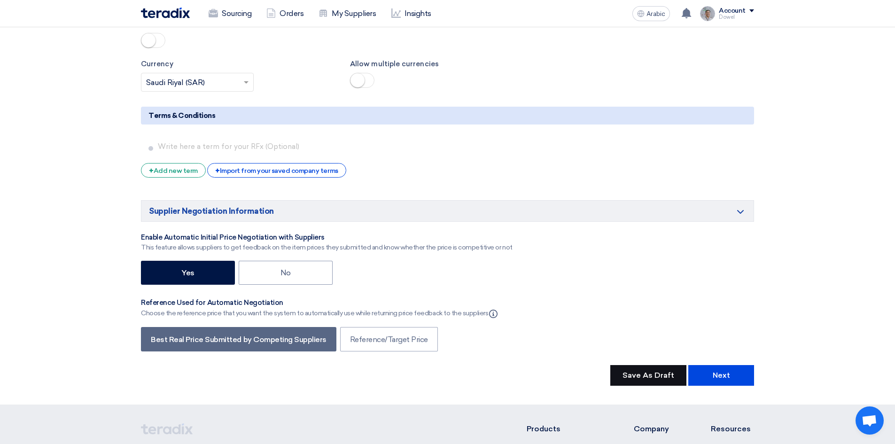
click at [650, 371] on font "Save As Draft" at bounding box center [648, 375] width 52 height 9
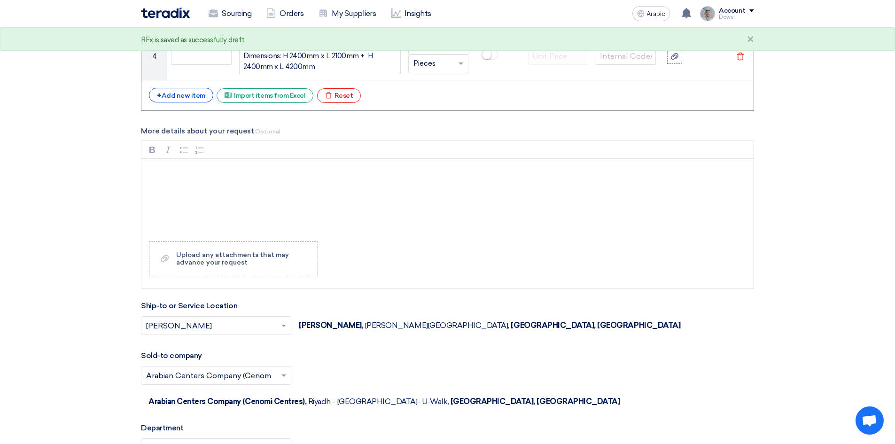
scroll to position [884, 0]
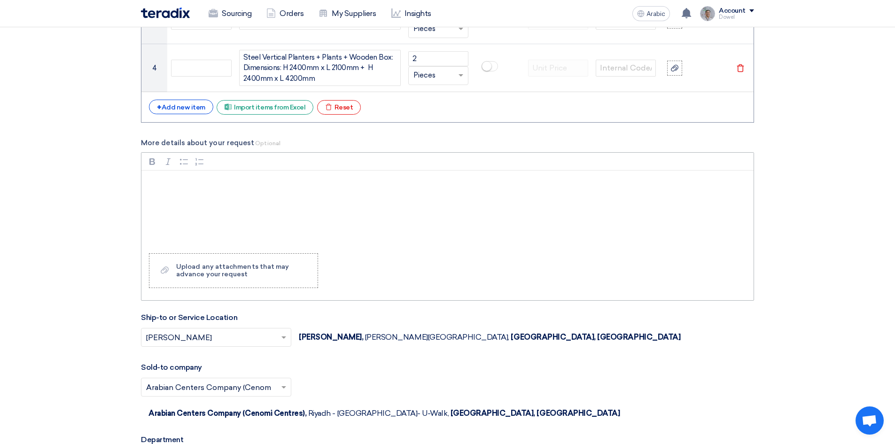
click at [195, 192] on div "Rich Text Editor, main" at bounding box center [447, 207] width 612 height 75
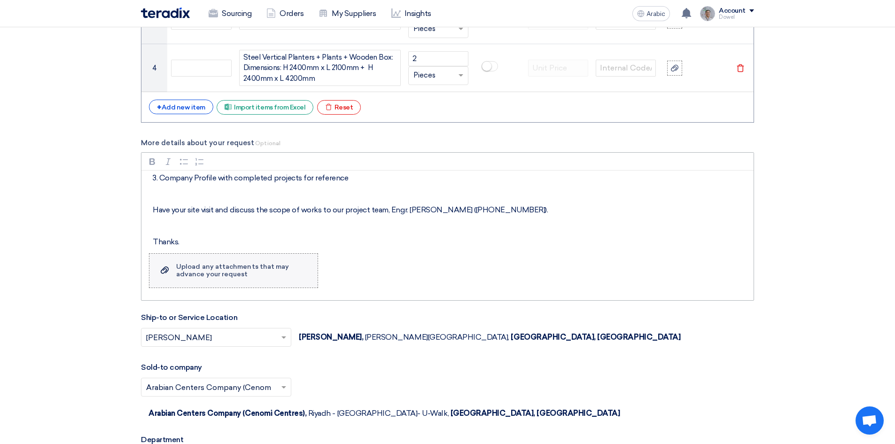
click at [209, 275] on font "Upload any attachments that may advance your request" at bounding box center [232, 270] width 113 height 15
click at [0, 0] on input "Upload a file Upload any attachments that may advance your request" at bounding box center [0, 0] width 0 height 0
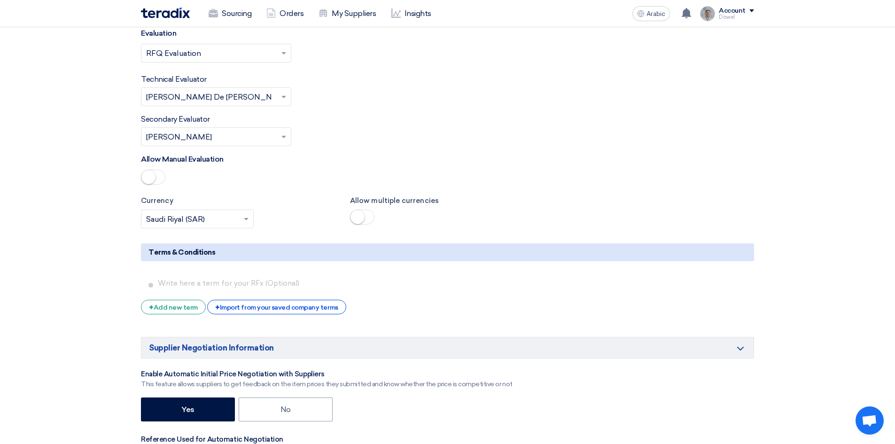
scroll to position [1542, 0]
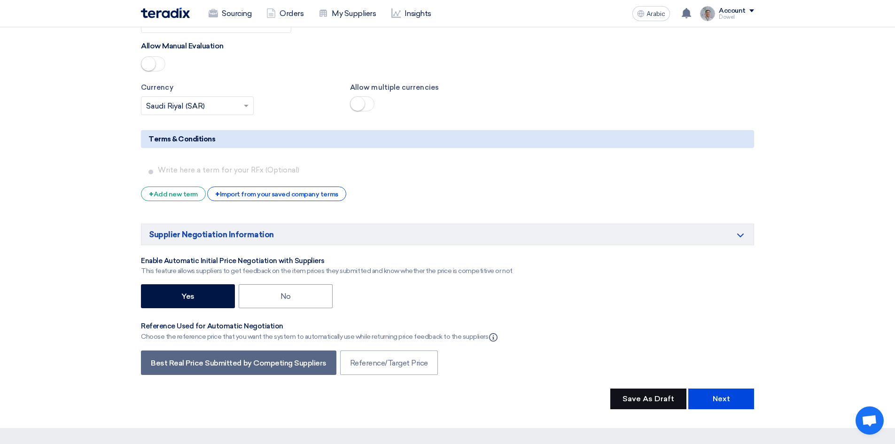
click at [651, 394] on font "Save As Draft" at bounding box center [648, 398] width 52 height 9
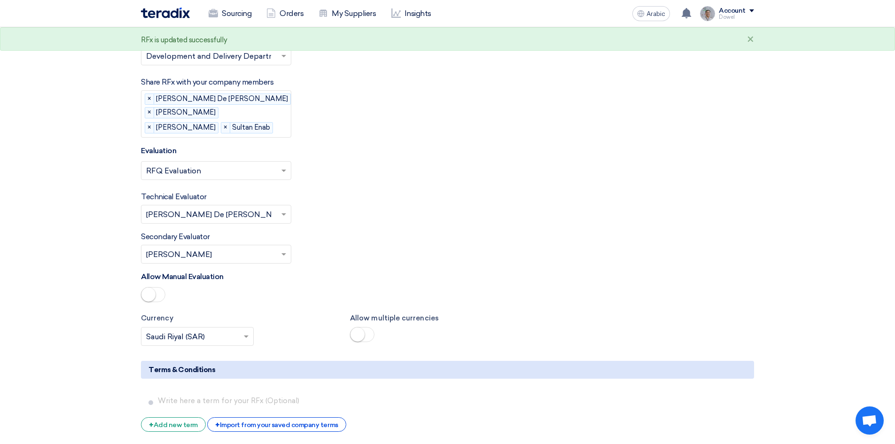
scroll to position [1307, 0]
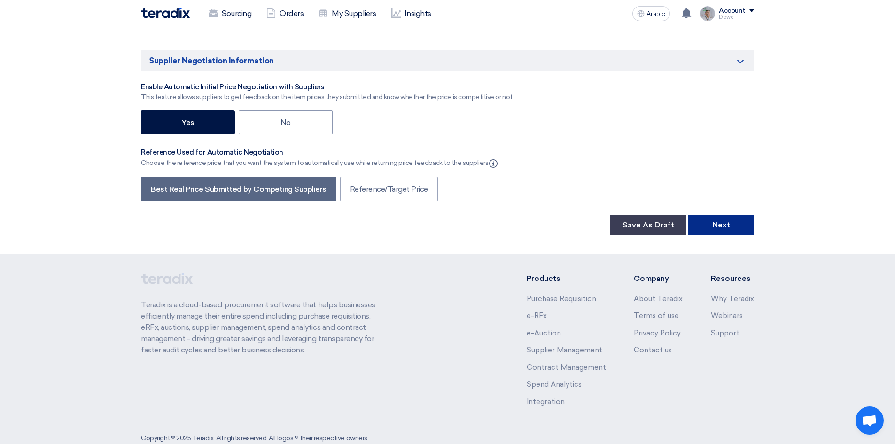
click at [729, 215] on button "Next" at bounding box center [721, 225] width 66 height 21
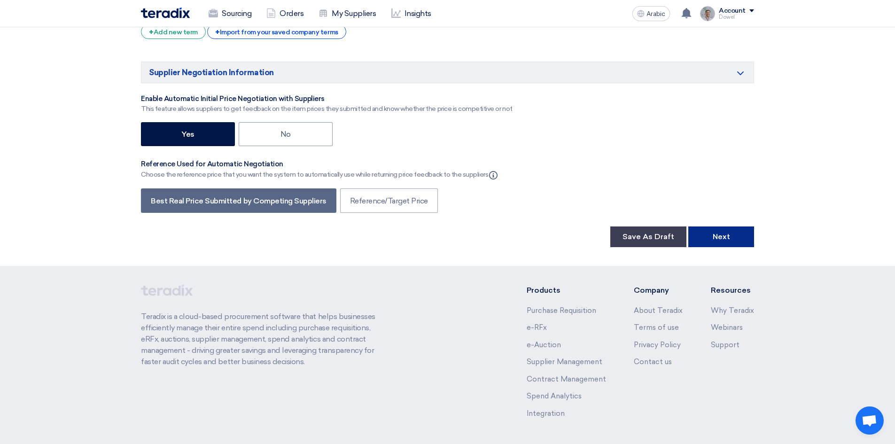
scroll to position [141, 0]
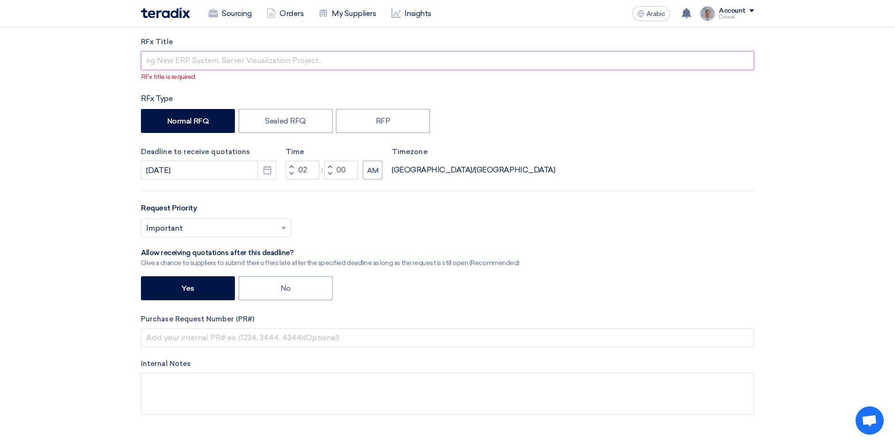
click at [199, 62] on input "text" at bounding box center [447, 60] width 613 height 19
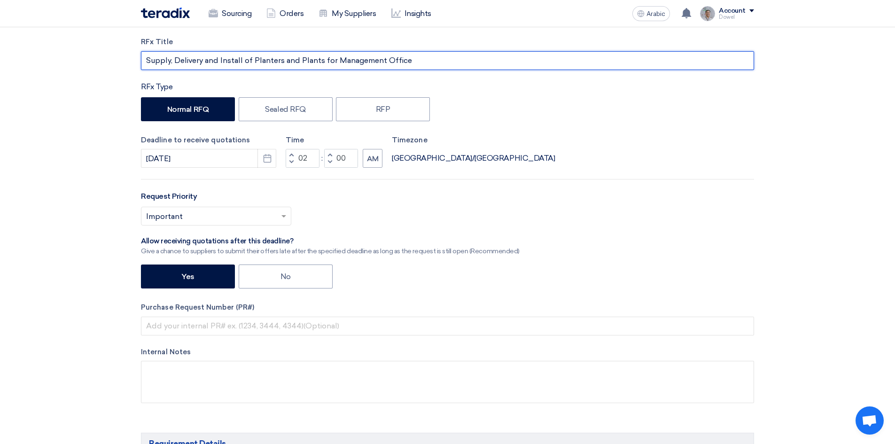
drag, startPoint x: 252, startPoint y: 61, endPoint x: 319, endPoint y: 55, distance: 67.4
click at [319, 55] on input "Supply, Delivery and Install of Planters and Plants for Management Office" at bounding box center [447, 60] width 613 height 19
click at [266, 63] on input "Supply, Delivery and Install of lansdcaping for Management Office" at bounding box center [447, 60] width 613 height 19
drag, startPoint x: 393, startPoint y: 58, endPoint x: 399, endPoint y: 62, distance: 7.4
click at [393, 58] on input "Supply, Delivery and Install of landscaping for Management Office" at bounding box center [447, 60] width 613 height 19
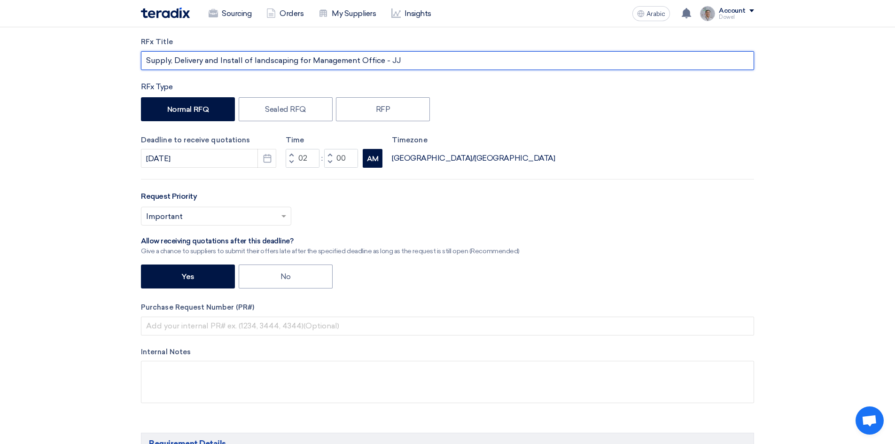
type input "Supply, Delivery and Install of landscaping for Management Office - JJ"
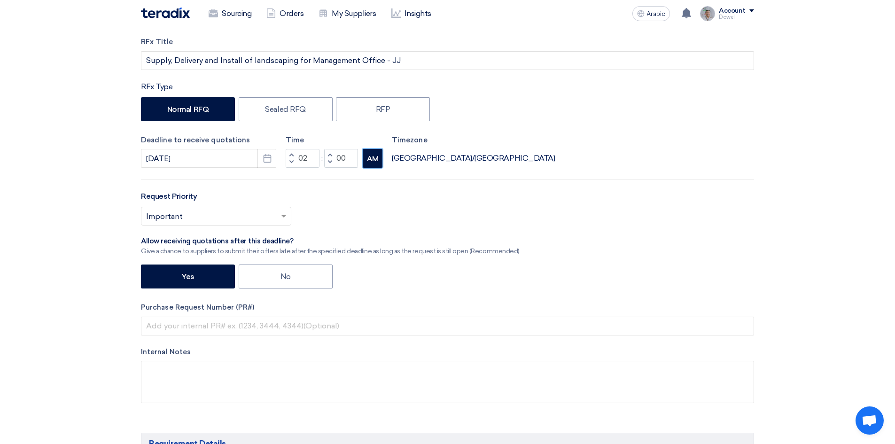
click at [372, 162] on font "AM" at bounding box center [373, 159] width 12 height 8
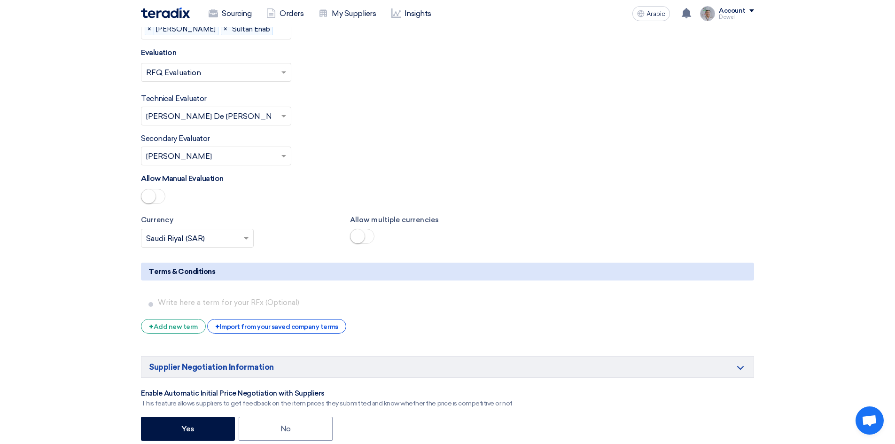
scroll to position [1597, 0]
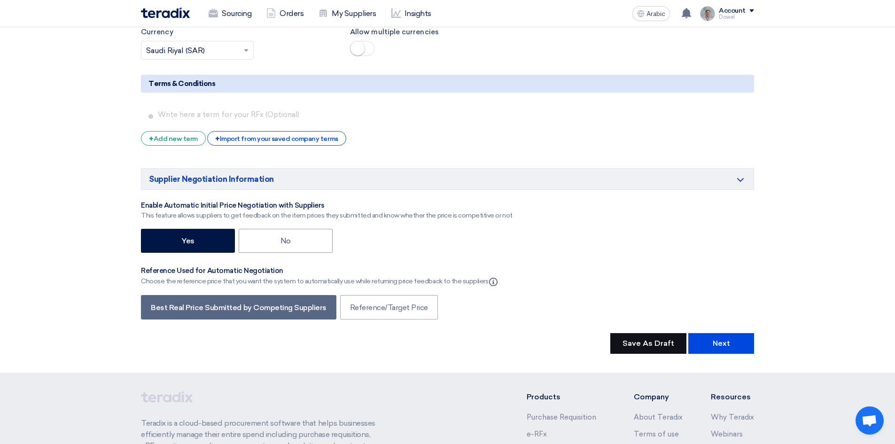
click at [658, 339] on font "Save As Draft" at bounding box center [648, 343] width 52 height 9
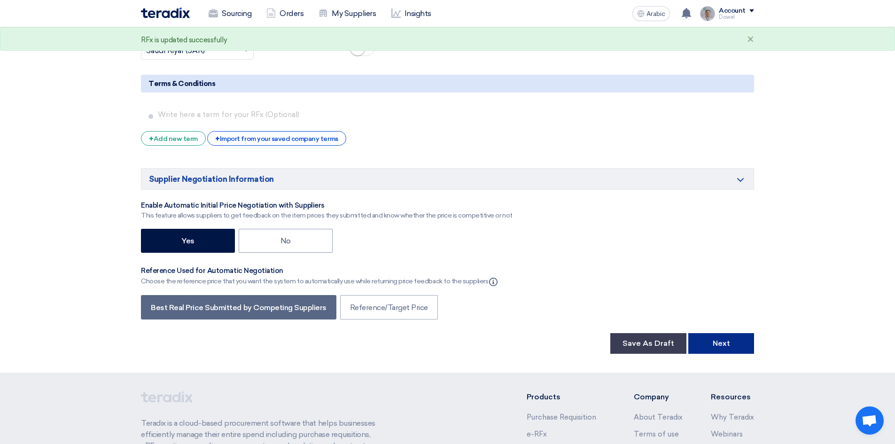
click at [720, 339] on font "Next" at bounding box center [721, 343] width 17 height 9
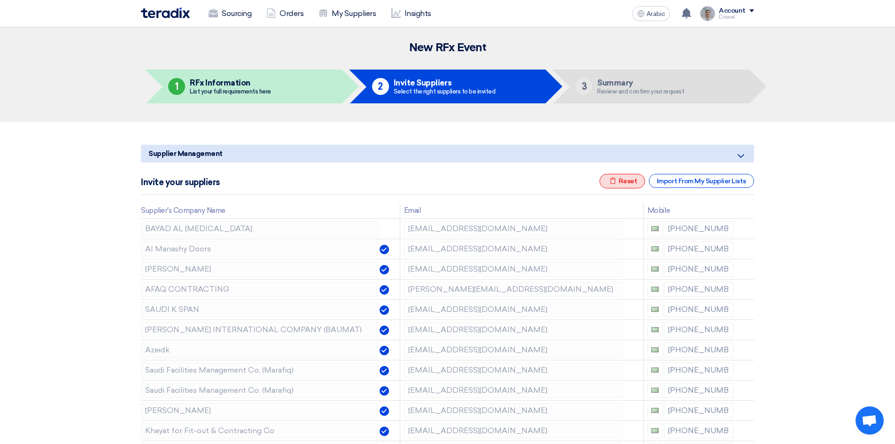
click at [619, 182] on font "Reset" at bounding box center [628, 181] width 19 height 8
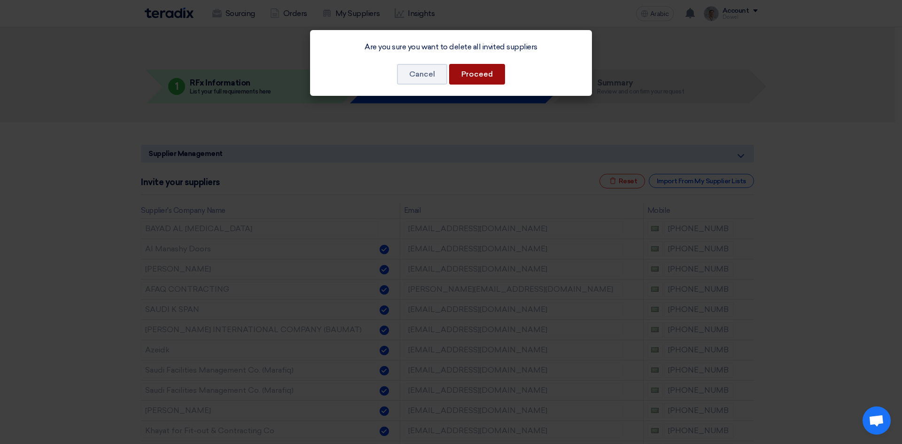
click at [464, 79] on button "Proceed" at bounding box center [477, 74] width 56 height 21
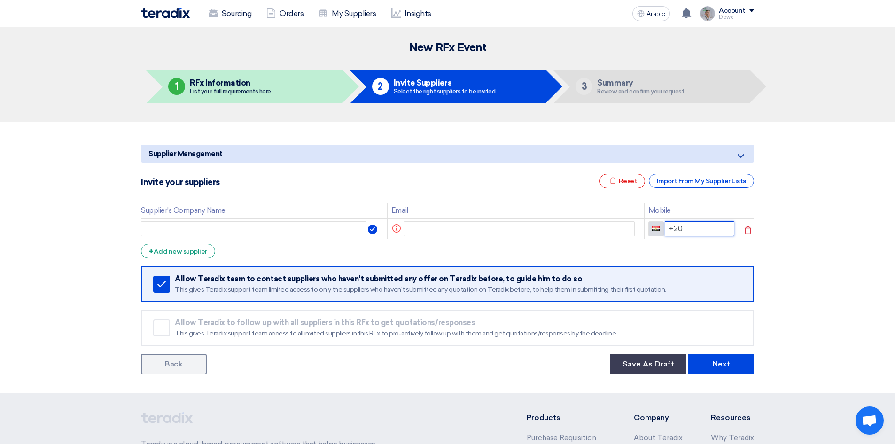
drag, startPoint x: 684, startPoint y: 231, endPoint x: 647, endPoint y: 224, distance: 38.2
click at [648, 224] on div "+20" at bounding box center [691, 228] width 86 height 15
paste input "0560044043"
drag, startPoint x: 671, startPoint y: 228, endPoint x: 651, endPoint y: 225, distance: 20.3
click at [651, 225] on div "0560044043" at bounding box center [691, 228] width 86 height 15
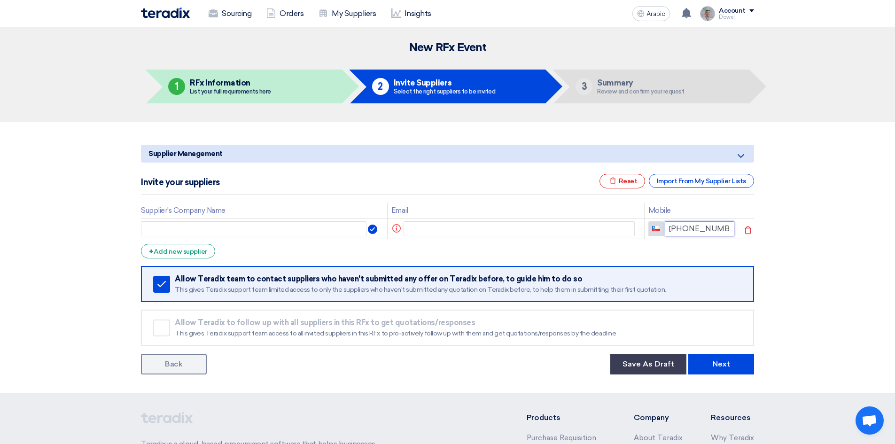
type input "+9560044043"
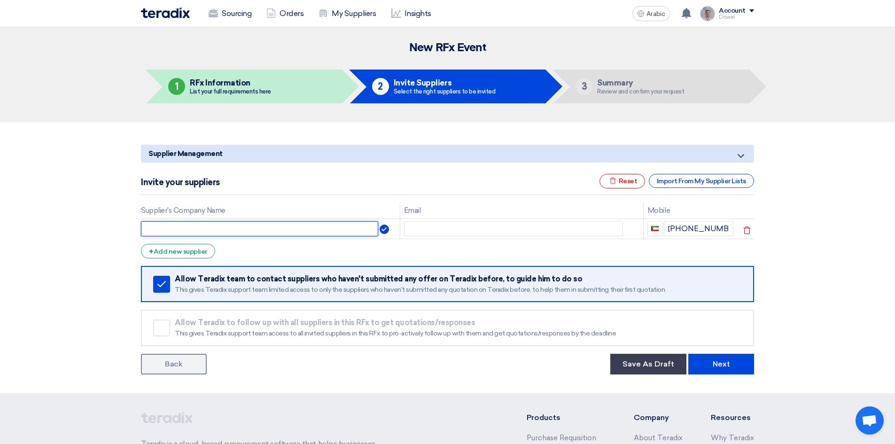
click at [269, 232] on input "text" at bounding box center [259, 228] width 237 height 15
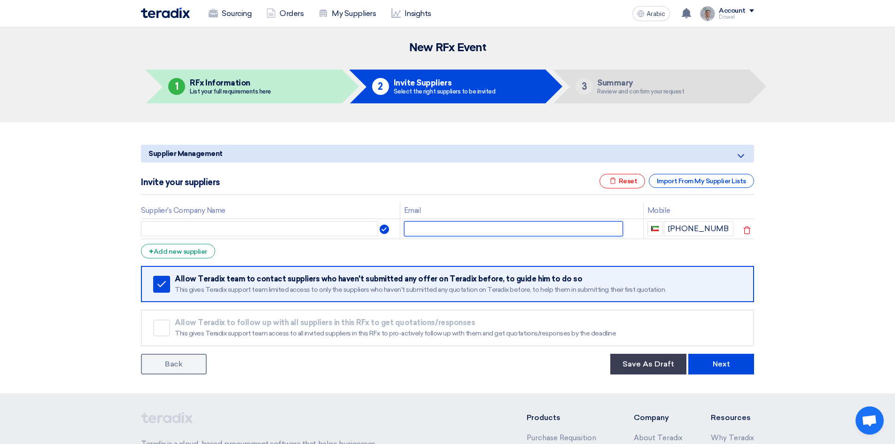
click at [442, 232] on input "text" at bounding box center [513, 228] width 219 height 15
paste input "nisar@nbt-ksa.com"
type input "nisar@nbt-ksa.com"
click at [280, 231] on input "text" at bounding box center [259, 228] width 237 height 15
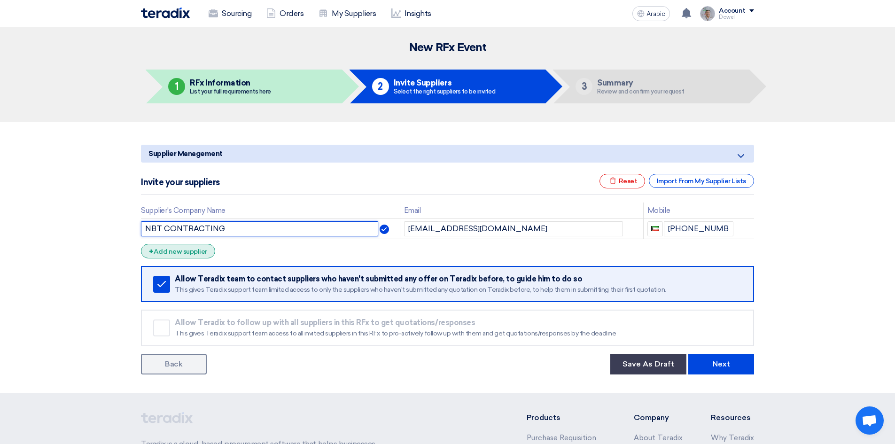
type input "NBT CONTRACTING"
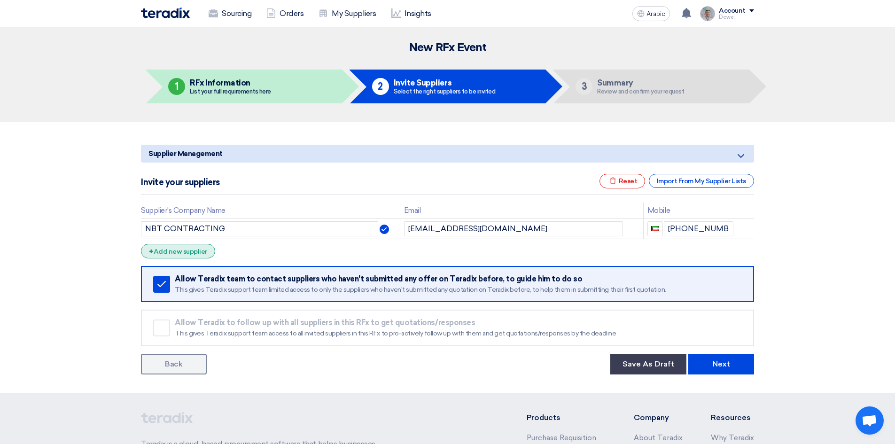
click at [171, 257] on div "+ Add new supplier" at bounding box center [178, 251] width 74 height 15
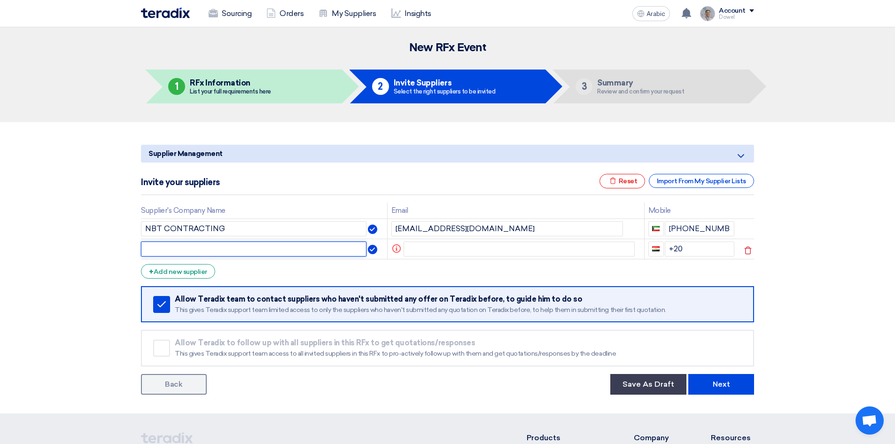
click at [173, 250] on input "text" at bounding box center [253, 248] width 225 height 15
type input "H"
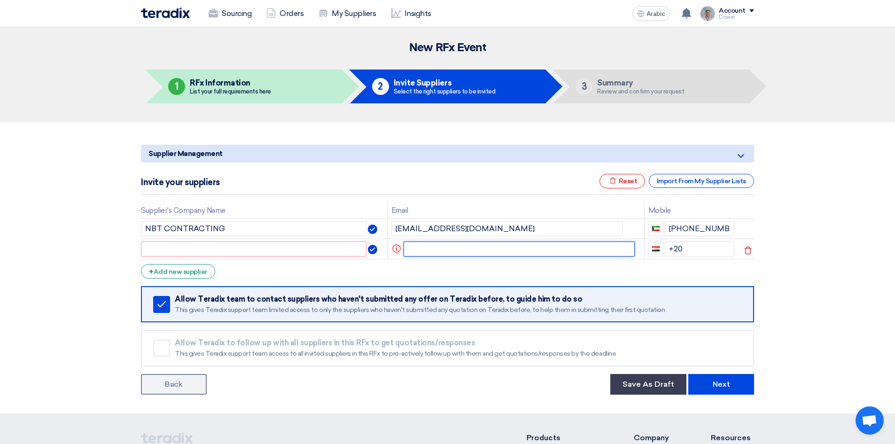
click at [437, 249] on input "text" at bounding box center [519, 248] width 232 height 15
paste input "masif@halsco.com.sa"
type input "masif@halsco.com.sa"
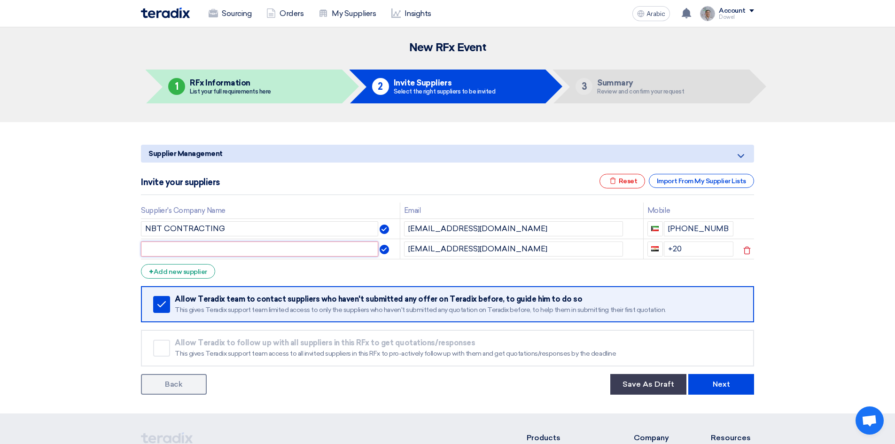
click at [283, 246] on input "text" at bounding box center [259, 248] width 237 height 15
type input "HALSCO"
drag, startPoint x: 692, startPoint y: 248, endPoint x: 650, endPoint y: 246, distance: 42.4
click at [650, 246] on div "+20" at bounding box center [690, 248] width 86 height 15
type input "+96653885396"
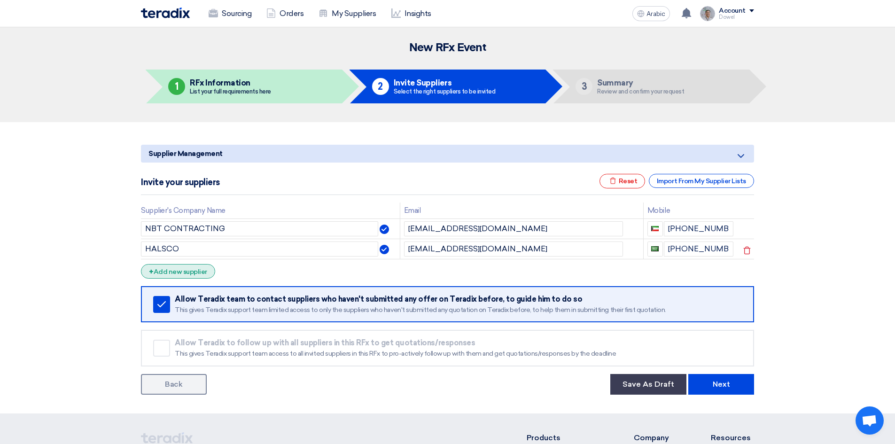
click at [191, 272] on font "Add new supplier" at bounding box center [181, 272] width 54 height 8
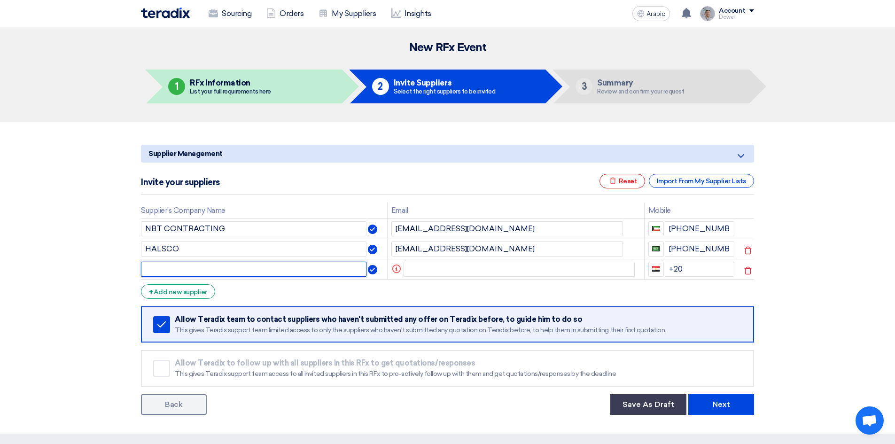
click at [194, 269] on input "text" at bounding box center [253, 269] width 225 height 15
click at [186, 290] on font "Add new supplier" at bounding box center [181, 292] width 54 height 8
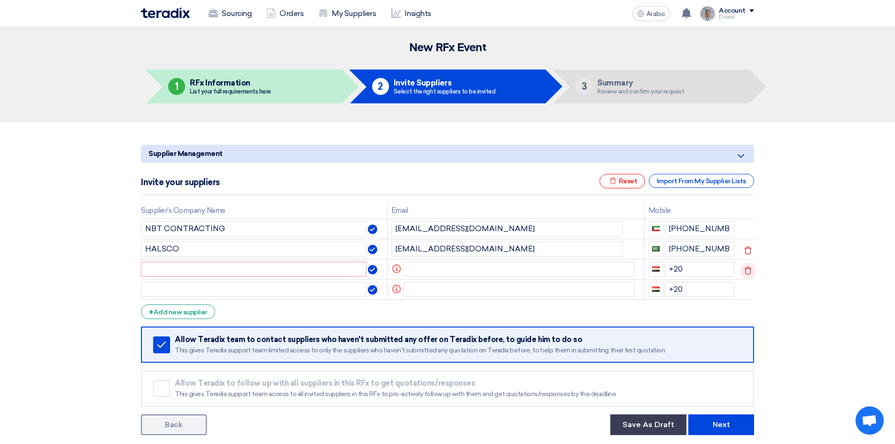
click at [746, 270] on icon at bounding box center [748, 271] width 16 height 16
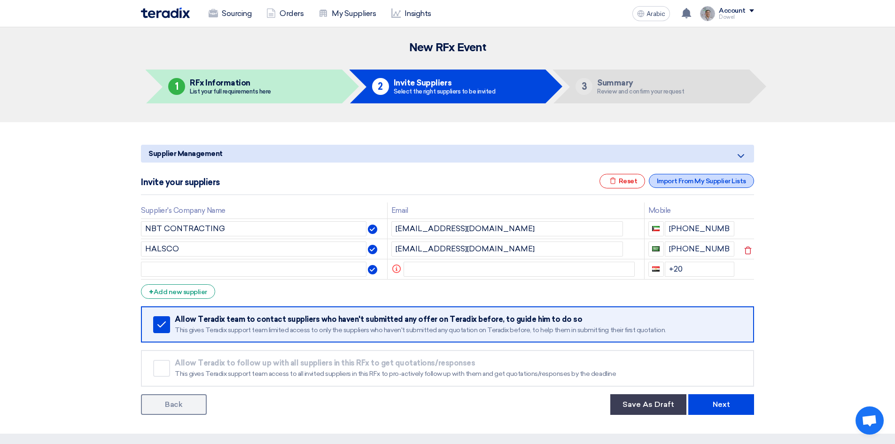
click at [690, 182] on font "Import From My Supplier Lists" at bounding box center [701, 181] width 89 height 8
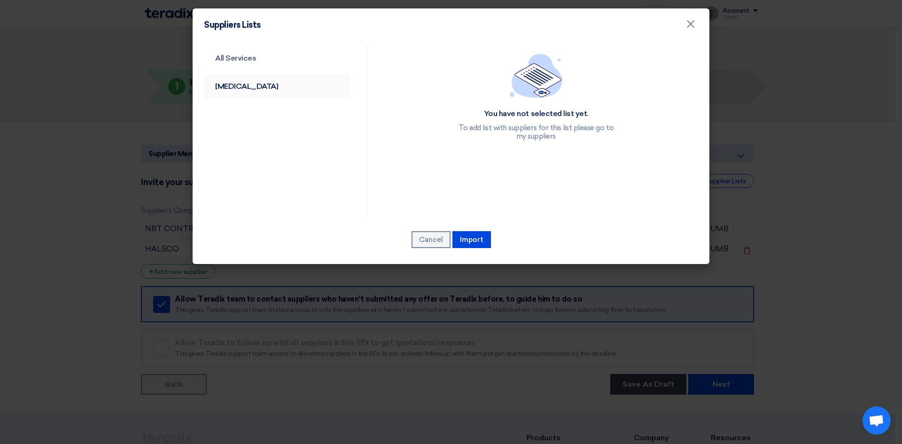
click at [225, 84] on font "[MEDICAL_DATA]" at bounding box center [246, 86] width 63 height 9
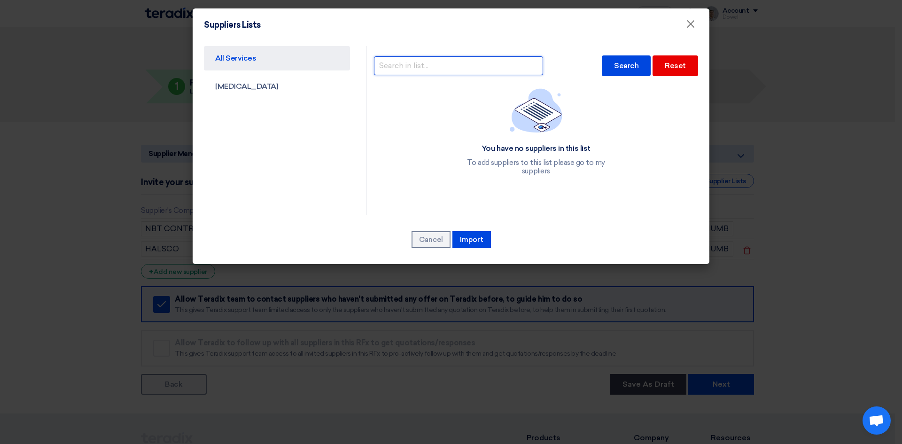
click at [458, 66] on input "text" at bounding box center [458, 65] width 169 height 19
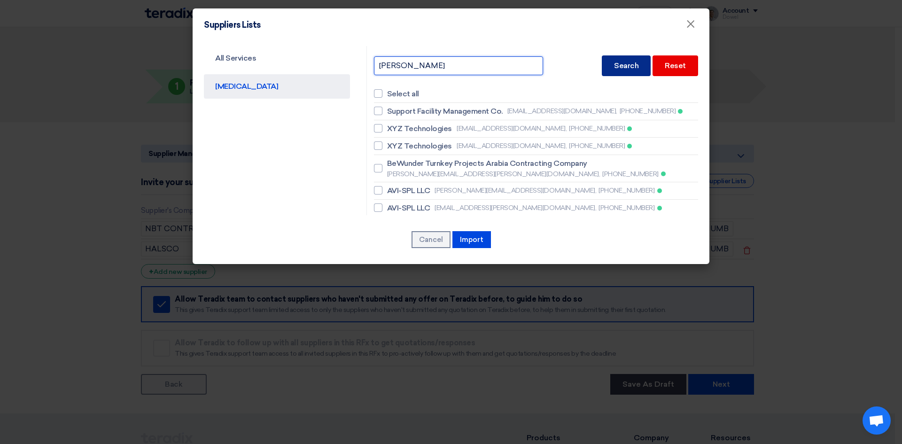
type input "ROSEMARY"
click at [614, 63] on font "Search" at bounding box center [626, 65] width 24 height 9
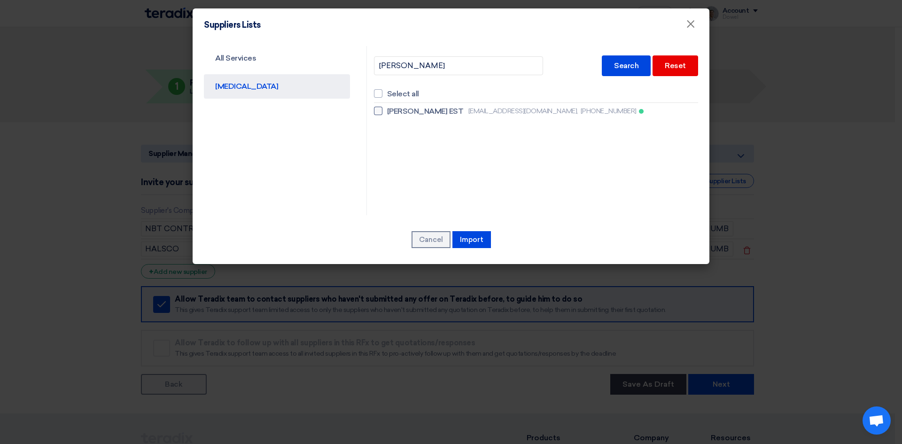
click at [468, 110] on font "mark@rosemaryest.com," at bounding box center [523, 111] width 110 height 8
click at [393, 110] on input "ROSEMARY EST mark@rosemaryest.com, +966581033963" at bounding box center [390, 111] width 6 height 6
checkbox input "true"
click at [470, 241] on font "Import" at bounding box center [471, 239] width 23 height 8
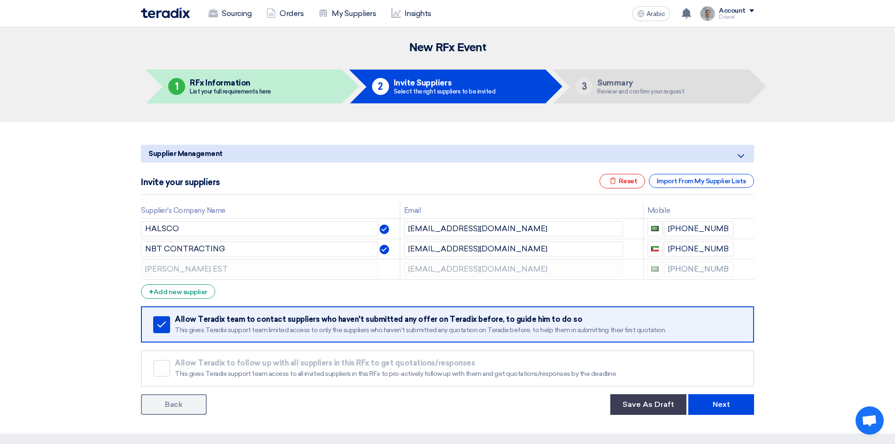
scroll to position [47, 0]
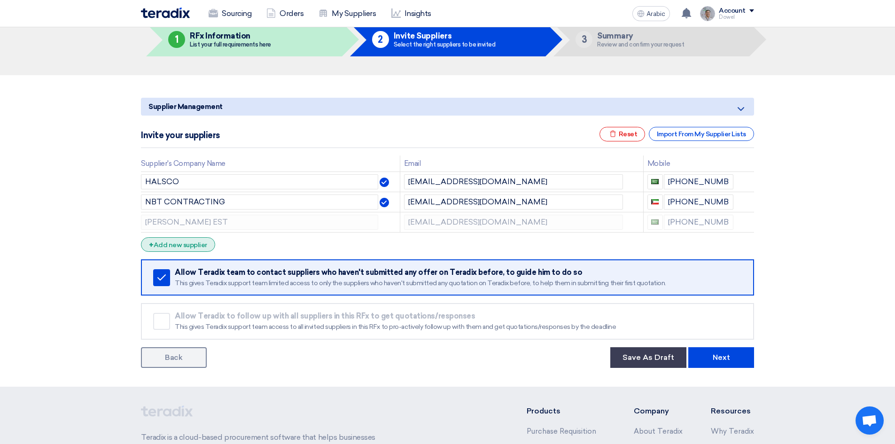
click at [185, 244] on font "Add new supplier" at bounding box center [181, 245] width 54 height 8
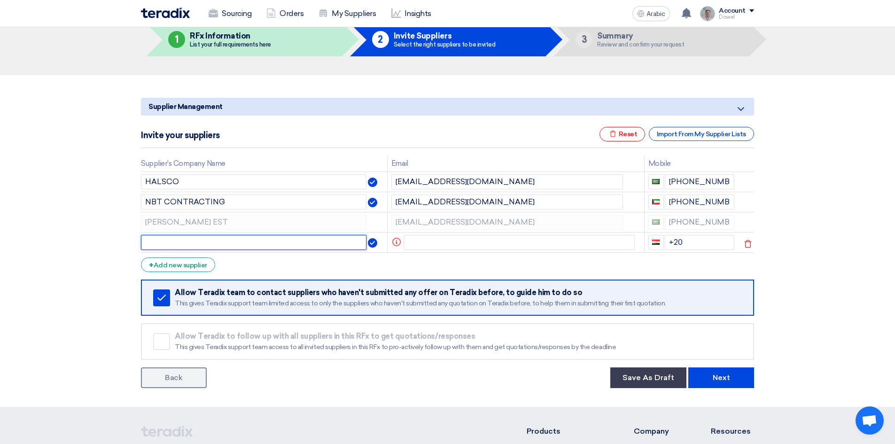
click at [221, 237] on input "text" at bounding box center [253, 242] width 225 height 15
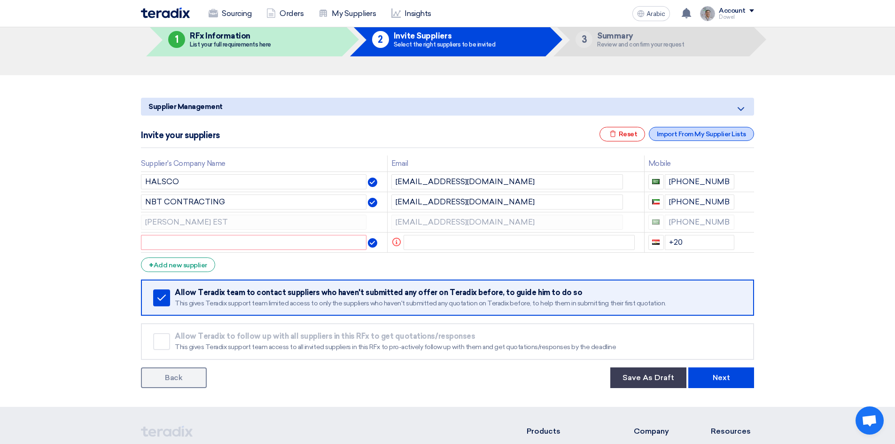
click at [682, 134] on font "Import From My Supplier Lists" at bounding box center [701, 134] width 89 height 8
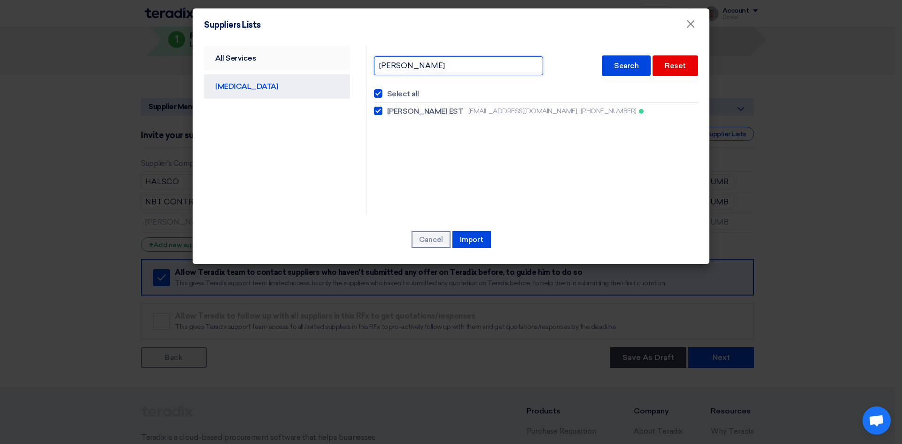
drag, startPoint x: 449, startPoint y: 66, endPoint x: 341, endPoint y: 59, distance: 108.3
click at [342, 60] on div "All Services CAPEX ROSEMARY Search Reset Select all ROSEMARY EST mark@rosemarye…" at bounding box center [451, 130] width 508 height 169
click at [625, 60] on div "Search" at bounding box center [626, 65] width 49 height 21
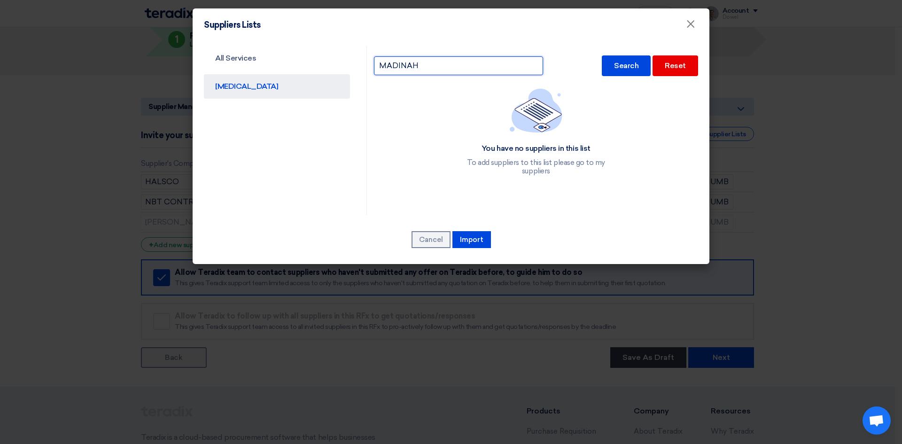
click at [429, 66] on input "MADINAH" at bounding box center [458, 65] width 169 height 19
drag, startPoint x: 437, startPoint y: 63, endPoint x: 341, endPoint y: 65, distance: 96.8
click at [341, 66] on div "All Services CAPEX MADINAH Search Reset You have no suppliers in this list To a…" at bounding box center [451, 130] width 508 height 169
type input "MODERN"
click at [624, 65] on font "Search" at bounding box center [626, 65] width 24 height 9
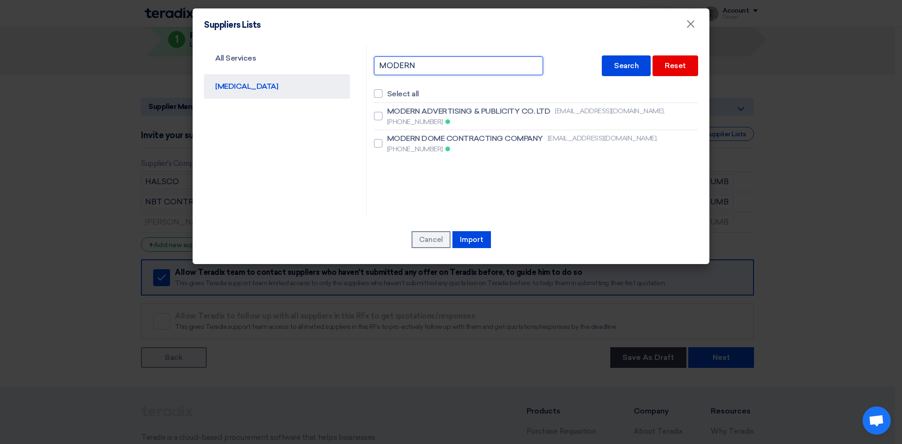
drag, startPoint x: 428, startPoint y: 66, endPoint x: 356, endPoint y: 56, distance: 73.0
click at [357, 57] on div "All Services CAPEX MODERN Search Reset Select all MODERN ADVERTISING & PUBLICIT…" at bounding box center [451, 130] width 508 height 169
click at [442, 239] on font "Cancel" at bounding box center [431, 239] width 24 height 8
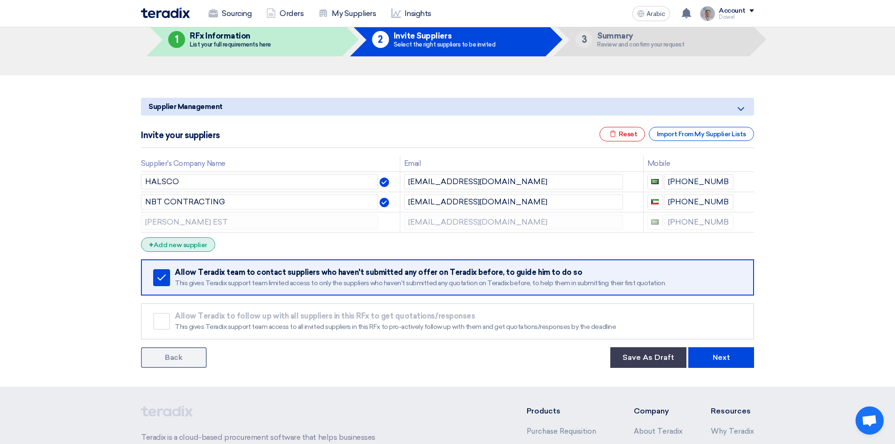
click at [188, 247] on font "Add new supplier" at bounding box center [181, 245] width 54 height 8
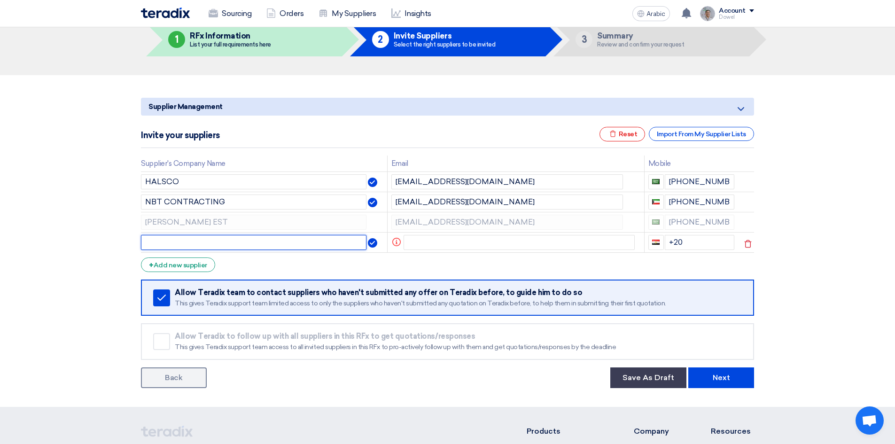
click at [203, 245] on input "text" at bounding box center [253, 242] width 225 height 15
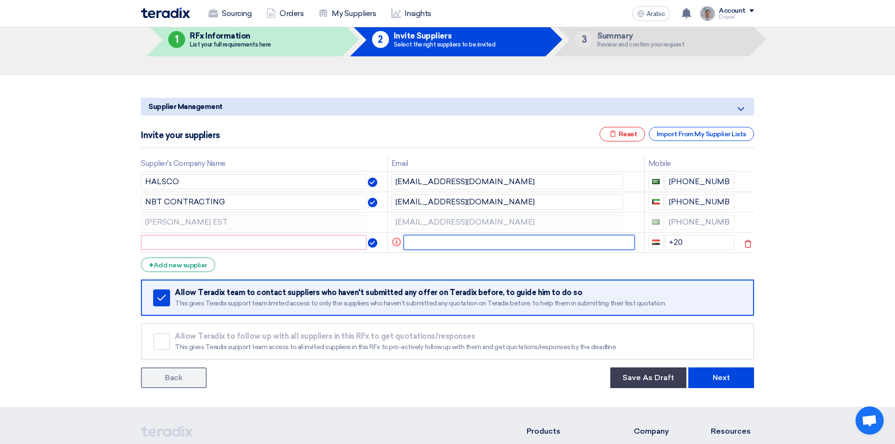
click at [434, 243] on input "text" at bounding box center [519, 242] width 232 height 15
paste input "info@moderngarden-est.com"
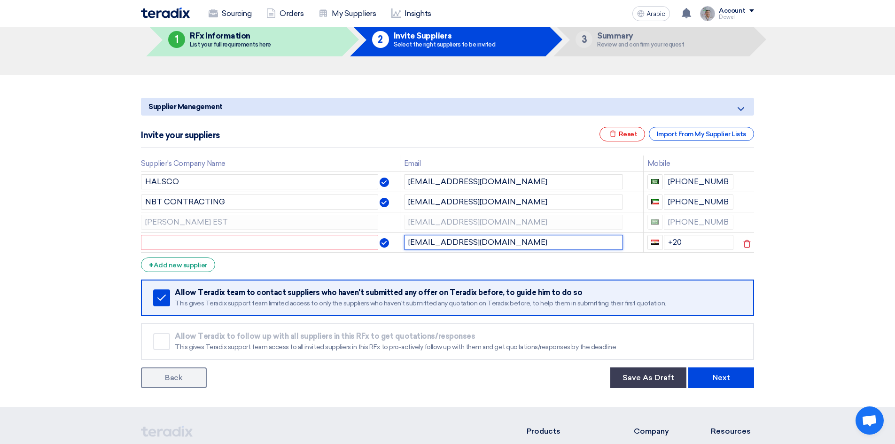
type input "info@moderngarden-est.com"
click at [286, 244] on input "text" at bounding box center [259, 242] width 237 height 15
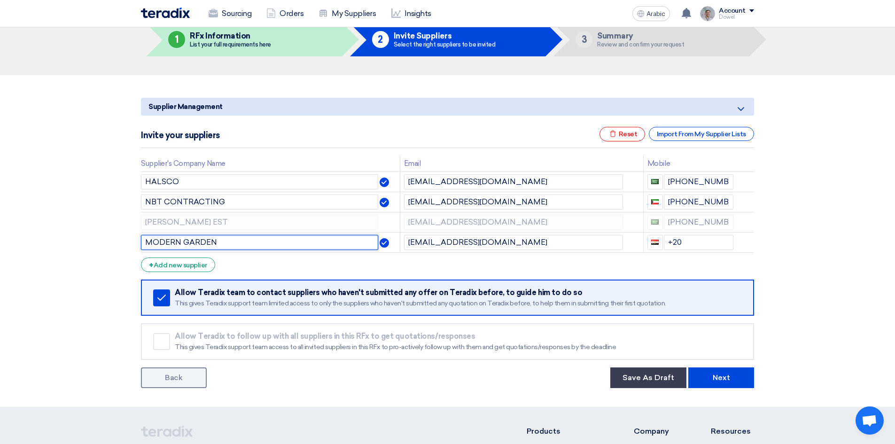
drag, startPoint x: 232, startPoint y: 241, endPoint x: 112, endPoint y: 244, distance: 120.3
click at [114, 244] on section "Supplier Management Minimize/Maximize Category Invite your suppliers Excel file…" at bounding box center [447, 241] width 895 height 332
type input "GARDEN ART"
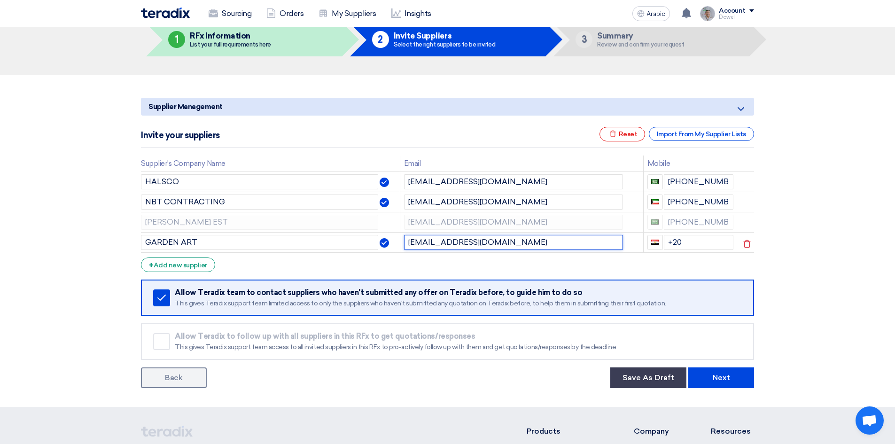
drag, startPoint x: 519, startPoint y: 244, endPoint x: 395, endPoint y: 243, distance: 124.0
click at [395, 243] on tr "GARDEN ART info@moderngarden-est.com +20" at bounding box center [447, 242] width 613 height 20
paste input "contact@gardenartme"
type input "contact@gardenartme.com"
drag, startPoint x: 689, startPoint y: 241, endPoint x: 641, endPoint y: 236, distance: 47.8
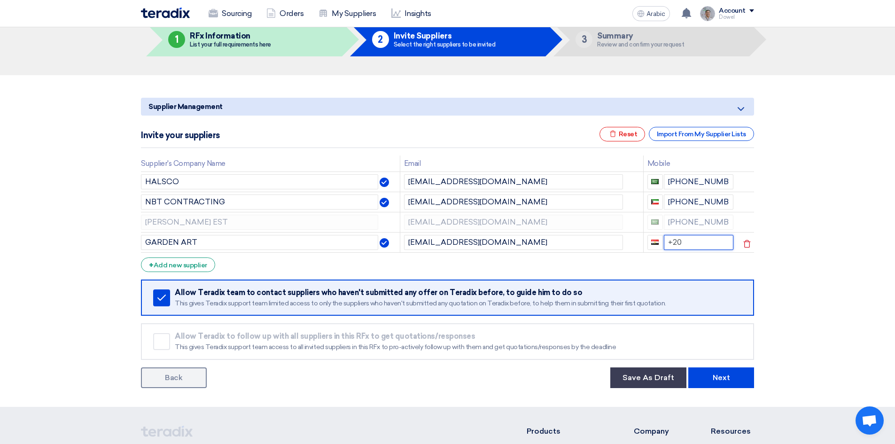
click at [643, 236] on td "+20" at bounding box center [690, 242] width 94 height 20
type input "+96655224755"
click at [646, 377] on font "Save As Draft" at bounding box center [648, 377] width 52 height 9
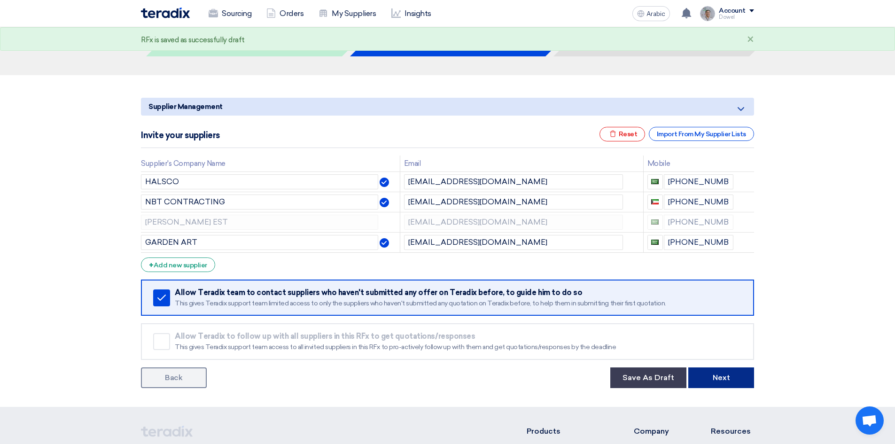
click at [728, 379] on font "Next" at bounding box center [721, 377] width 17 height 9
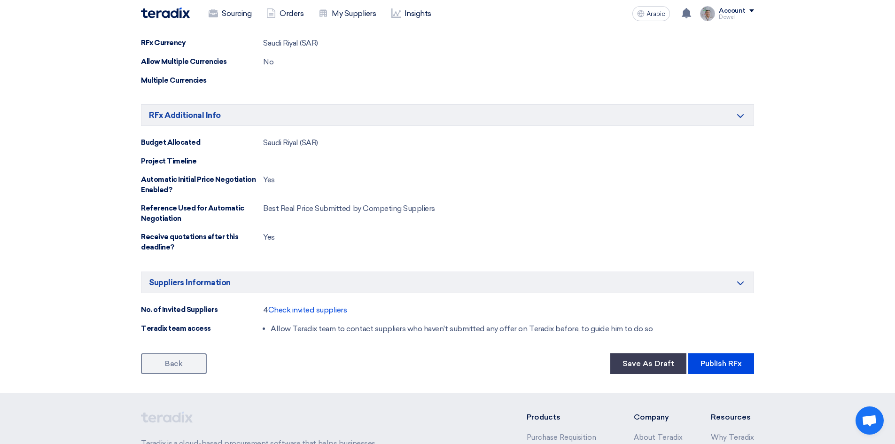
scroll to position [705, 0]
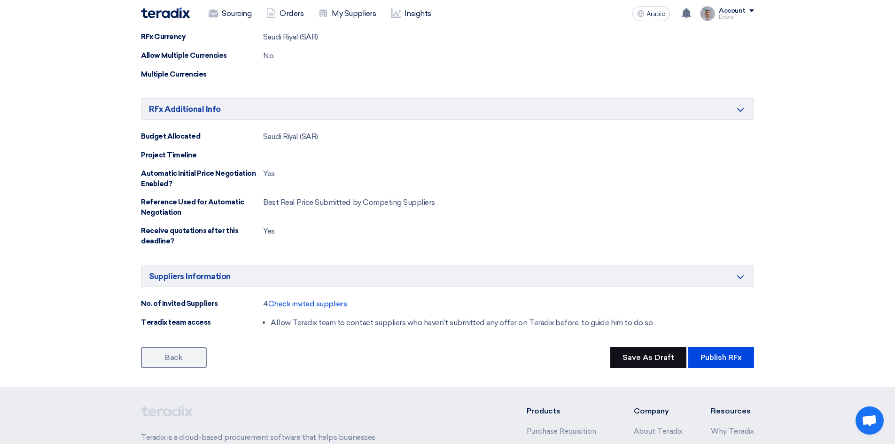
click at [634, 354] on font "Save As Draft" at bounding box center [648, 357] width 52 height 9
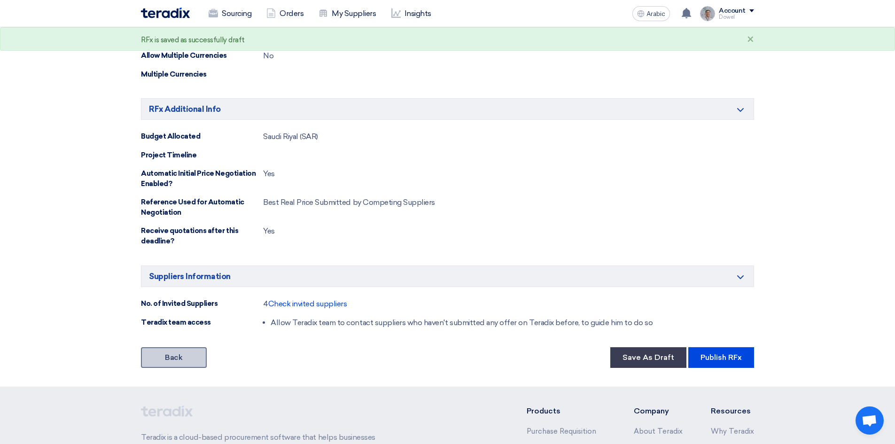
click at [186, 361] on link "Back" at bounding box center [174, 357] width 66 height 21
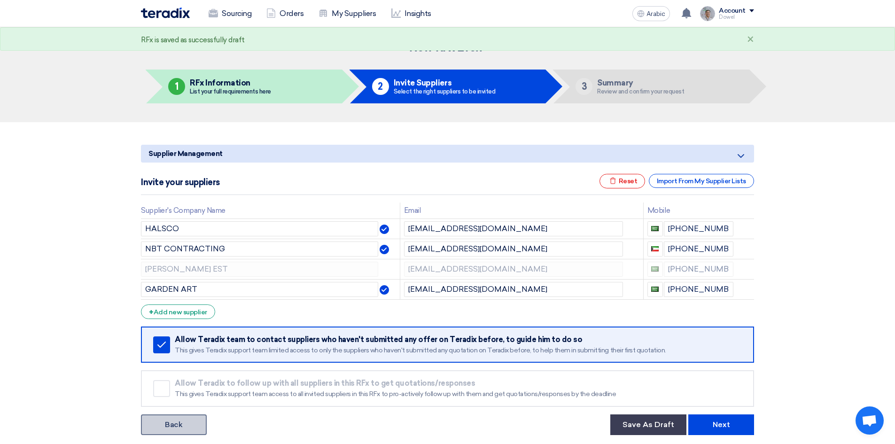
click at [179, 429] on link "Back" at bounding box center [174, 424] width 66 height 21
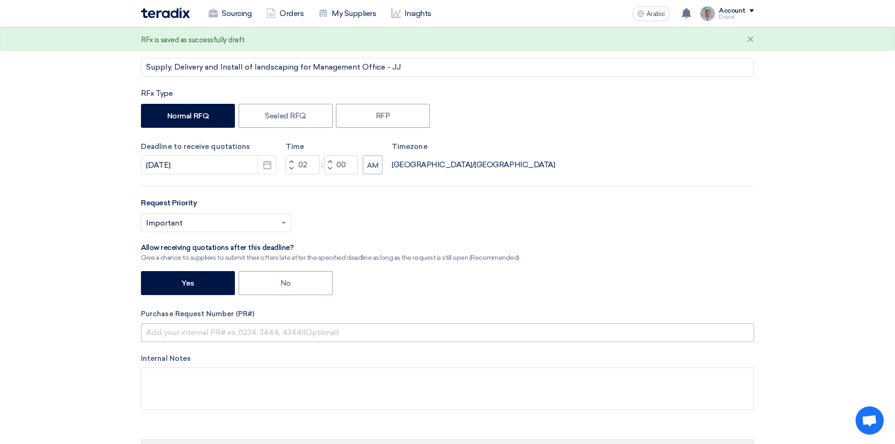
scroll to position [141, 0]
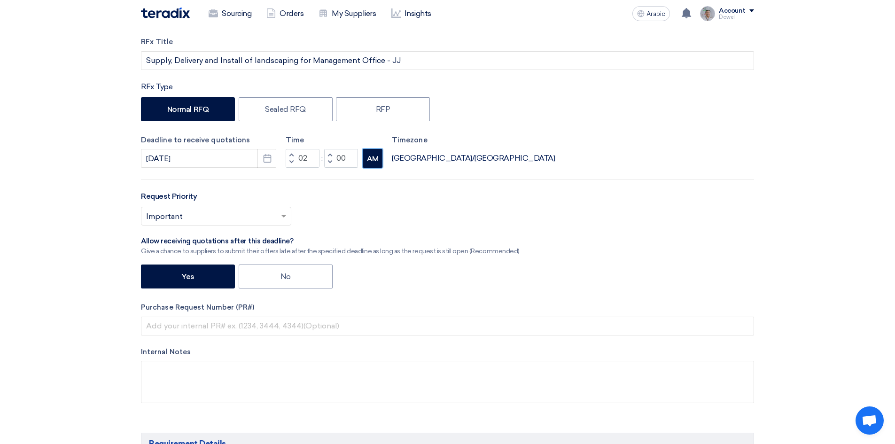
click at [372, 162] on font "AM" at bounding box center [373, 159] width 12 height 8
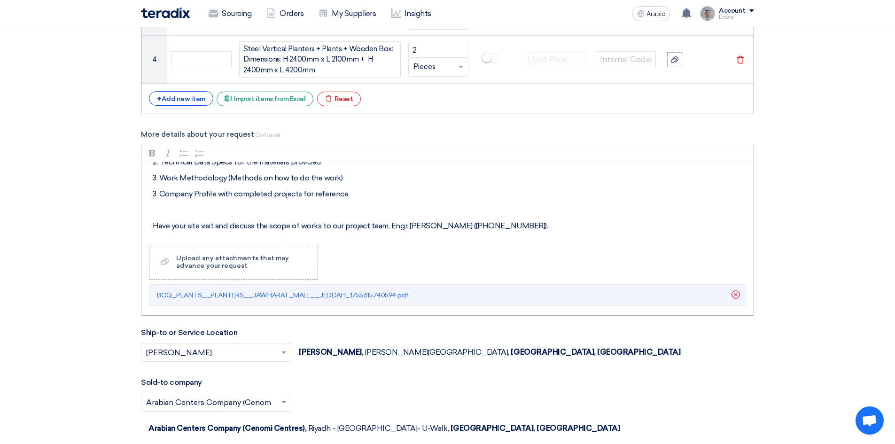
scroll to position [174, 0]
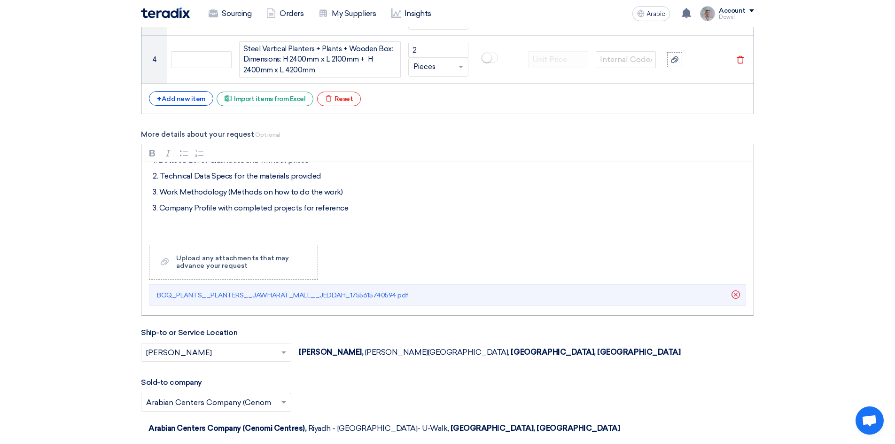
drag, startPoint x: 359, startPoint y: 191, endPoint x: 175, endPoint y: 187, distance: 184.1
click at [175, 187] on p "3. Work Methodology (Methods on how to do the work)" at bounding box center [451, 191] width 596 height 11
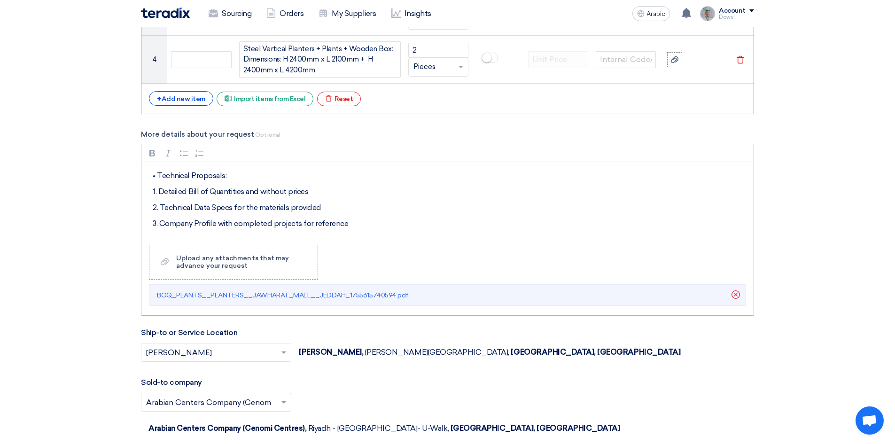
scroll to position [127, 0]
drag, startPoint x: 207, startPoint y: 222, endPoint x: 177, endPoint y: 221, distance: 30.1
click at [177, 221] on p "2. Technical Data Specs for the materials provided" at bounding box center [451, 222] width 596 height 11
click at [333, 223] on p "2. Material Data Specs for the materials provided" at bounding box center [451, 222] width 596 height 11
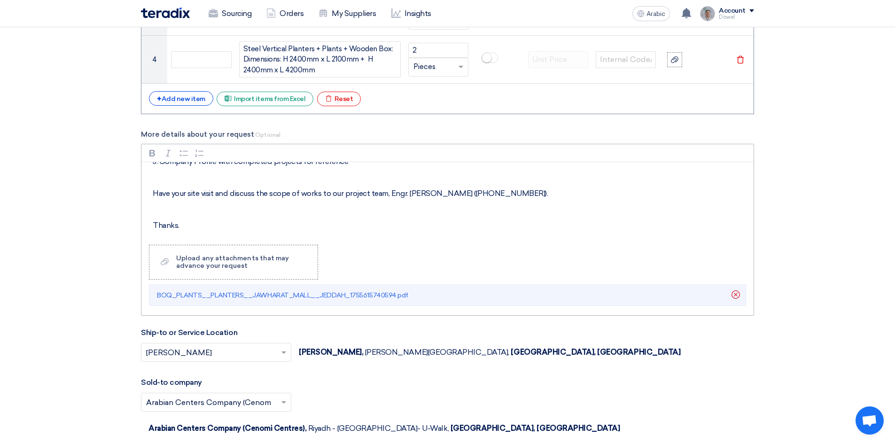
scroll to position [205, 0]
click at [403, 193] on p "Have your site visit and discuss the scope of works to our project team, Engr. …" at bounding box center [451, 192] width 596 height 11
click at [413, 193] on p "Have your site visit and discuss the scope of works to our project team, Engr. …" at bounding box center [451, 192] width 596 height 11
drag, startPoint x: 409, startPoint y: 193, endPoint x: 452, endPoint y: 198, distance: 43.5
click at [452, 198] on p "Have your site visit and discuss the scope of works to our project team, Engr. …" at bounding box center [451, 192] width 596 height 11
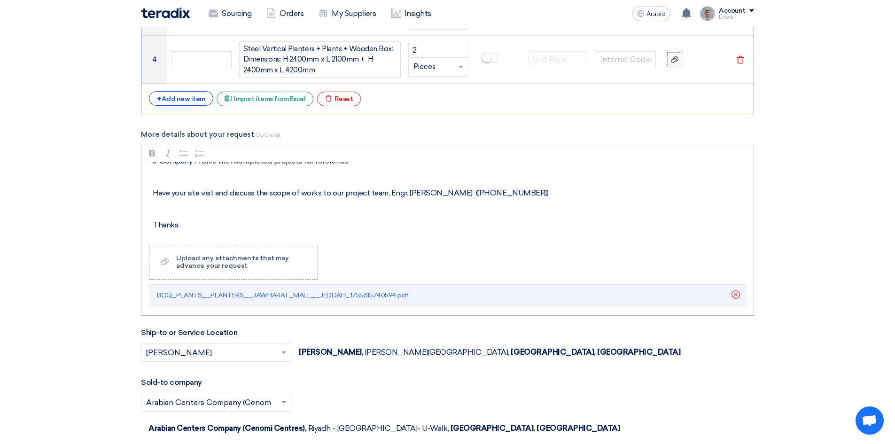
drag, startPoint x: 456, startPoint y: 191, endPoint x: 519, endPoint y: 191, distance: 62.5
click at [519, 191] on p "Have your site visit and discuss the scope of works to our project team, Engr. …" at bounding box center [451, 192] width 596 height 11
click at [194, 224] on p "Thanks." at bounding box center [451, 224] width 596 height 11
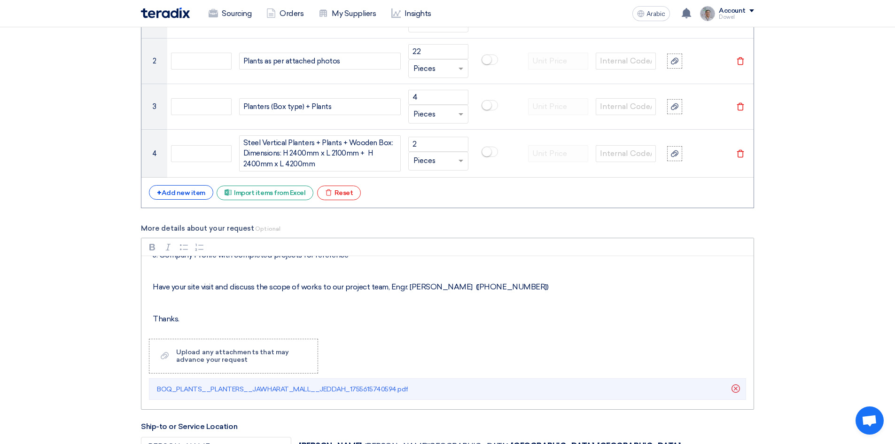
click at [180, 270] on p "Rich Text Editor, main" at bounding box center [451, 270] width 596 height 11
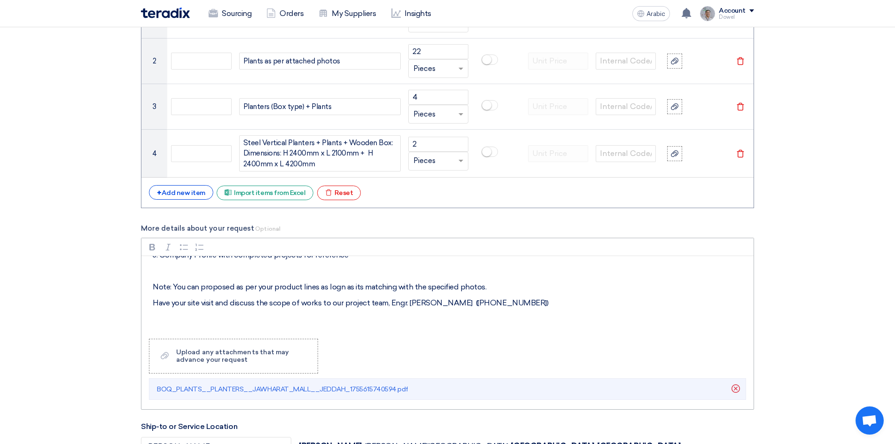
click at [335, 287] on p "Note: You can proposed as per your product lines as logn as its matching with t…" at bounding box center [451, 286] width 596 height 11
click at [363, 287] on p "Note: You can proposed as per your product lines as long as its matching with t…" at bounding box center [451, 286] width 596 height 11
click at [514, 287] on p "Note: You can proposed as per your product lines as long as its closely matchin…" at bounding box center [451, 286] width 596 height 11
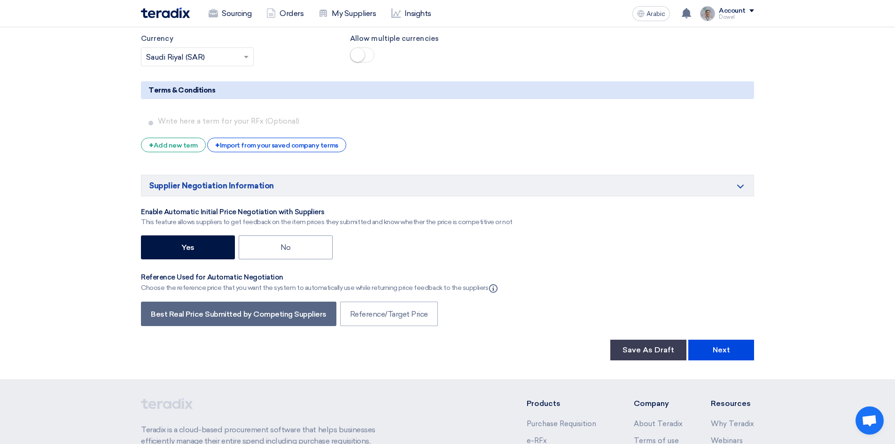
scroll to position [1597, 0]
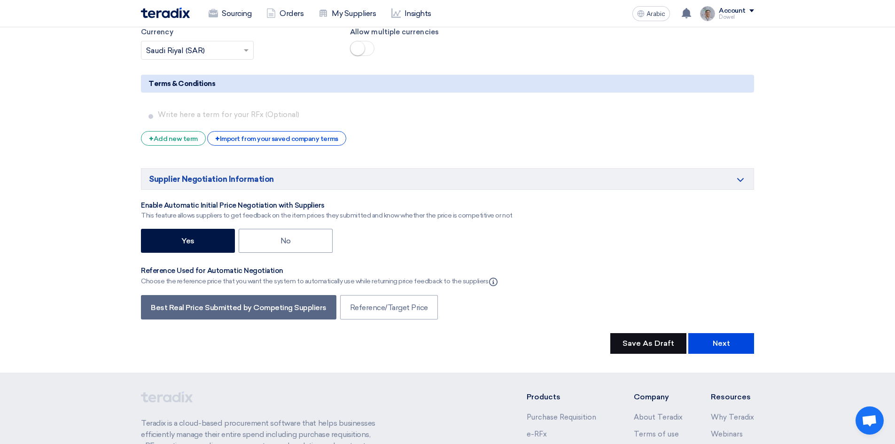
click at [629, 339] on font "Save As Draft" at bounding box center [648, 343] width 52 height 9
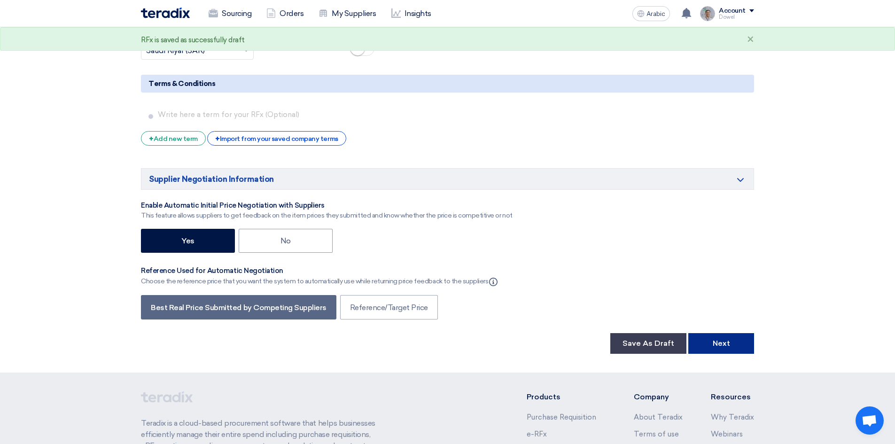
click at [731, 333] on button "Next" at bounding box center [721, 343] width 66 height 21
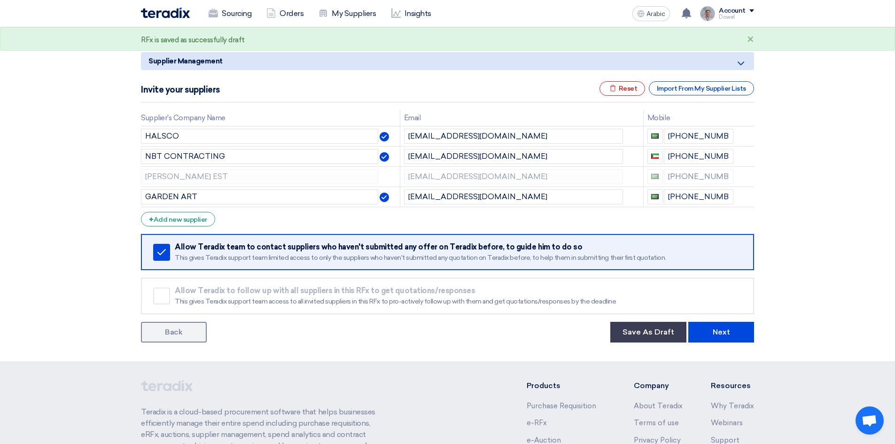
scroll to position [94, 0]
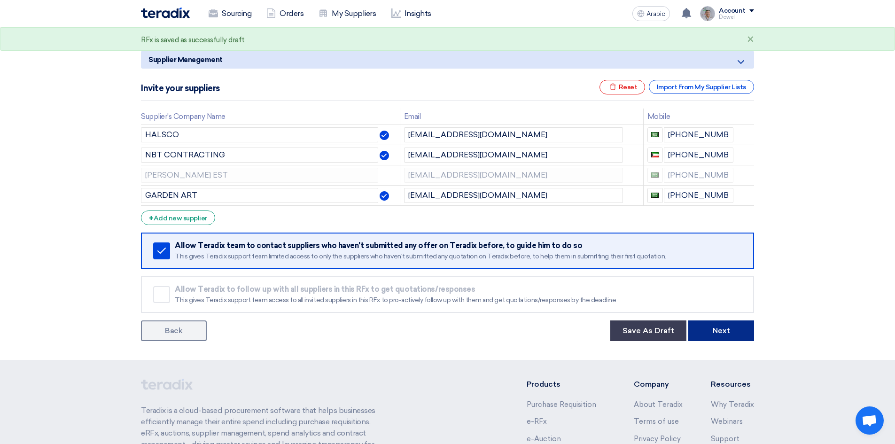
click at [736, 334] on button "Next" at bounding box center [721, 330] width 66 height 21
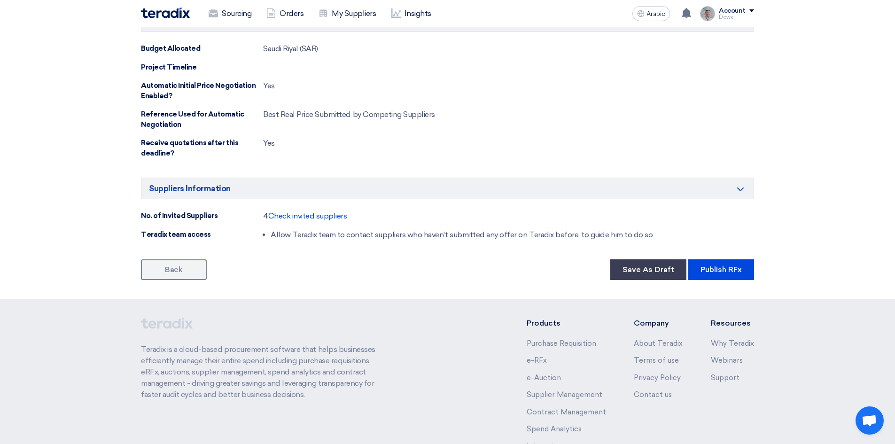
scroll to position [798, 0]
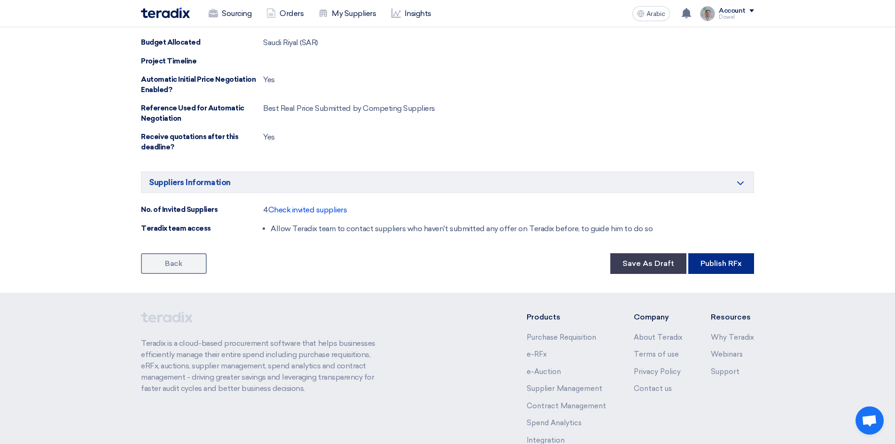
click at [724, 267] on font "Publish RFx" at bounding box center [720, 263] width 41 height 9
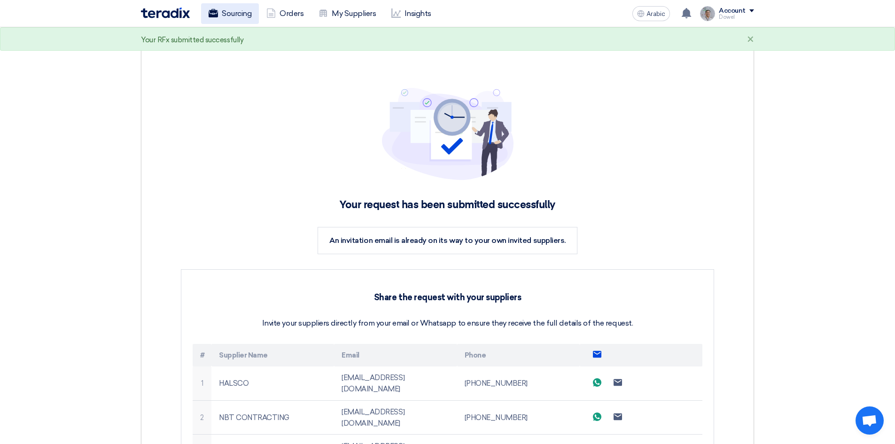
click at [233, 12] on font "Sourcing" at bounding box center [237, 13] width 30 height 9
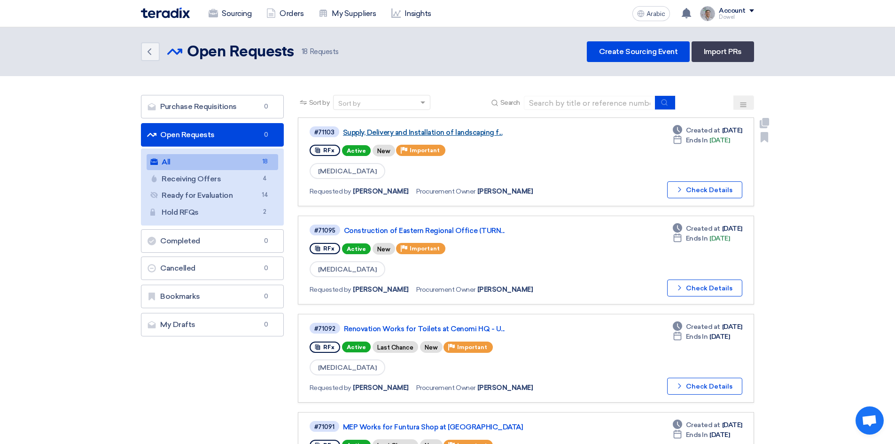
click at [414, 132] on font "Supply, Delivery and Installation of landscaping f..." at bounding box center [423, 132] width 160 height 8
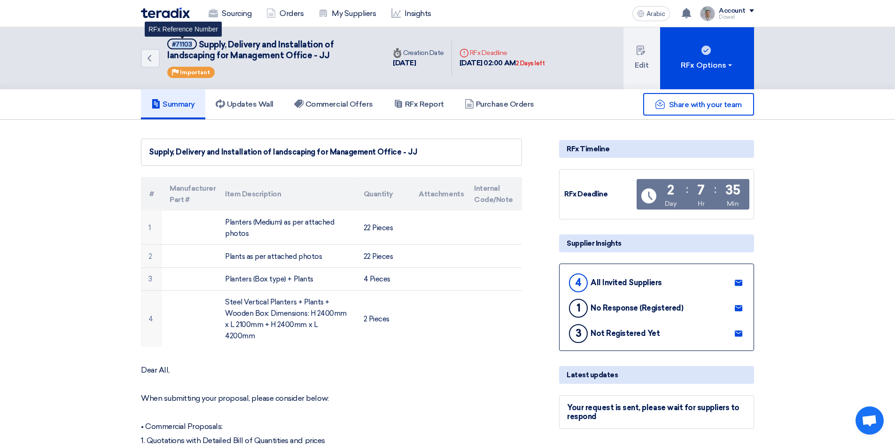
drag, startPoint x: 171, startPoint y: 43, endPoint x: 194, endPoint y: 44, distance: 23.5
click at [194, 44] on span "#71103" at bounding box center [182, 44] width 30 height 11
copy font "#71103"
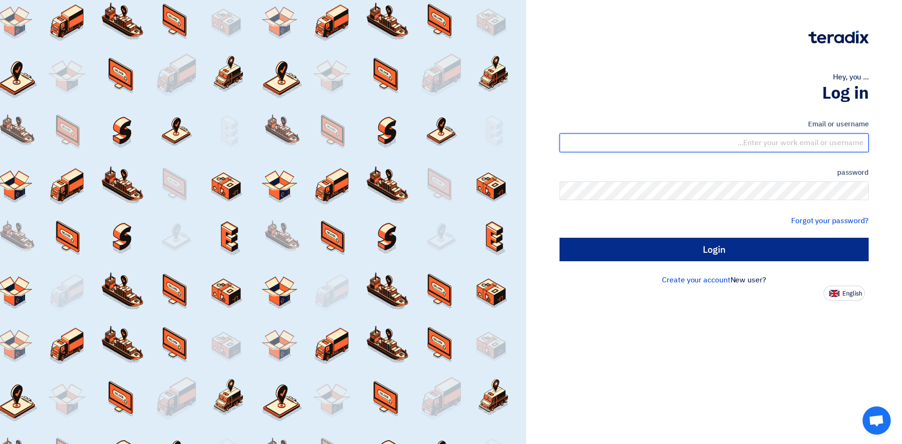
type input "[EMAIL_ADDRESS][PERSON_NAME][DOMAIN_NAME]"
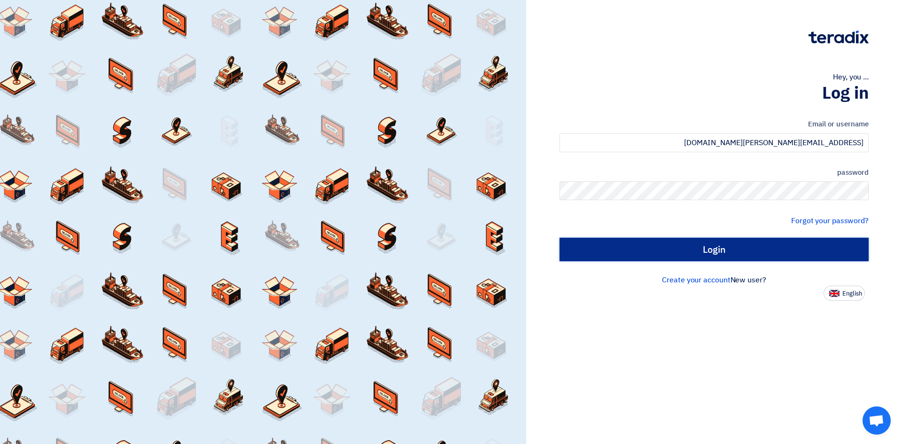
click at [719, 250] on input "Login" at bounding box center [713, 249] width 309 height 23
type input "Sign in"
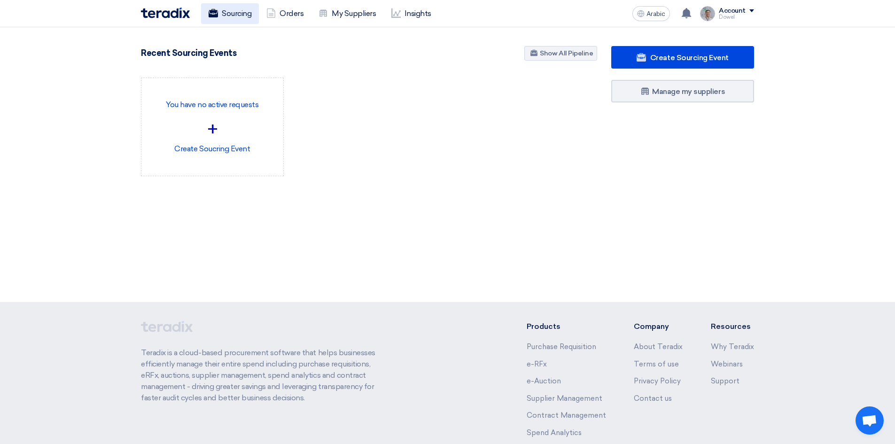
click at [232, 16] on font "Sourcing" at bounding box center [237, 13] width 30 height 9
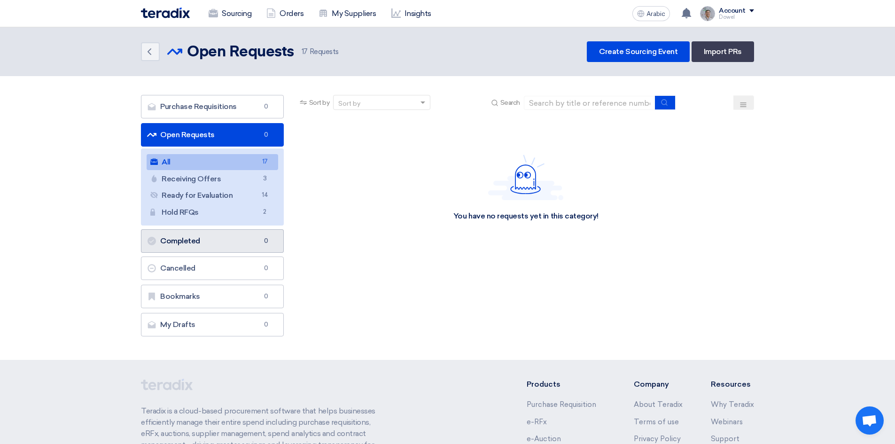
click at [197, 242] on font "Completed" at bounding box center [180, 240] width 40 height 9
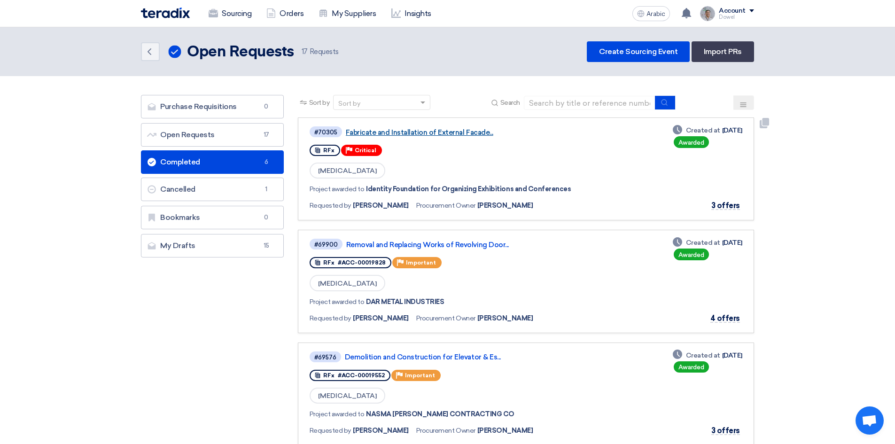
click at [417, 129] on font "Fabricate and Installation of External Facade..." at bounding box center [419, 132] width 147 height 8
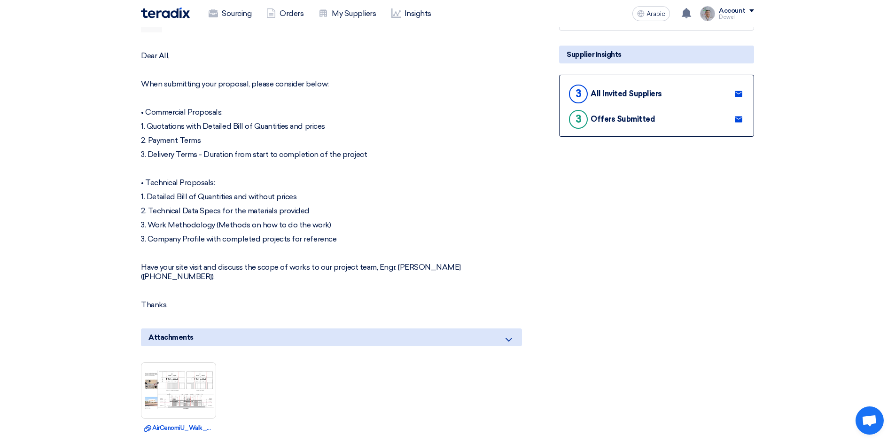
scroll to position [235, 0]
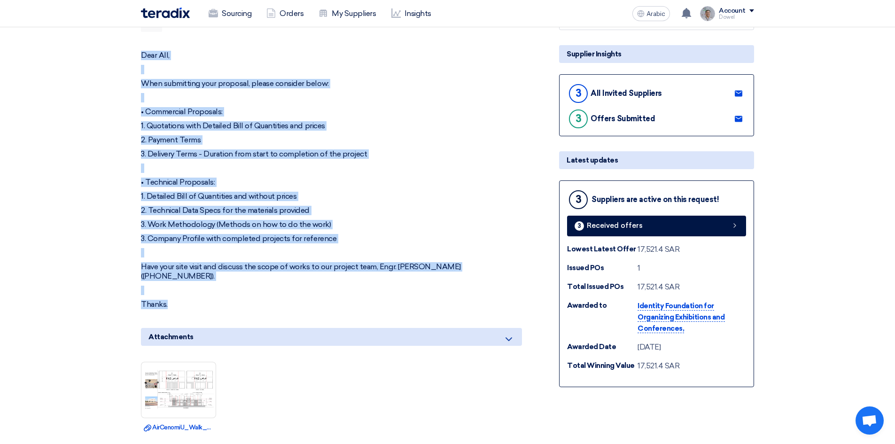
drag, startPoint x: 142, startPoint y: 54, endPoint x: 245, endPoint y: 292, distance: 259.2
click at [245, 292] on div "Dear All, When submitting your proposal, please consider below: • Commercial Pr…" at bounding box center [331, 180] width 381 height 258
copy div "Dear All, When submitting your proposal, please consider below: • Commercial Pr…"
